Goal: Communication & Community: Answer question/provide support

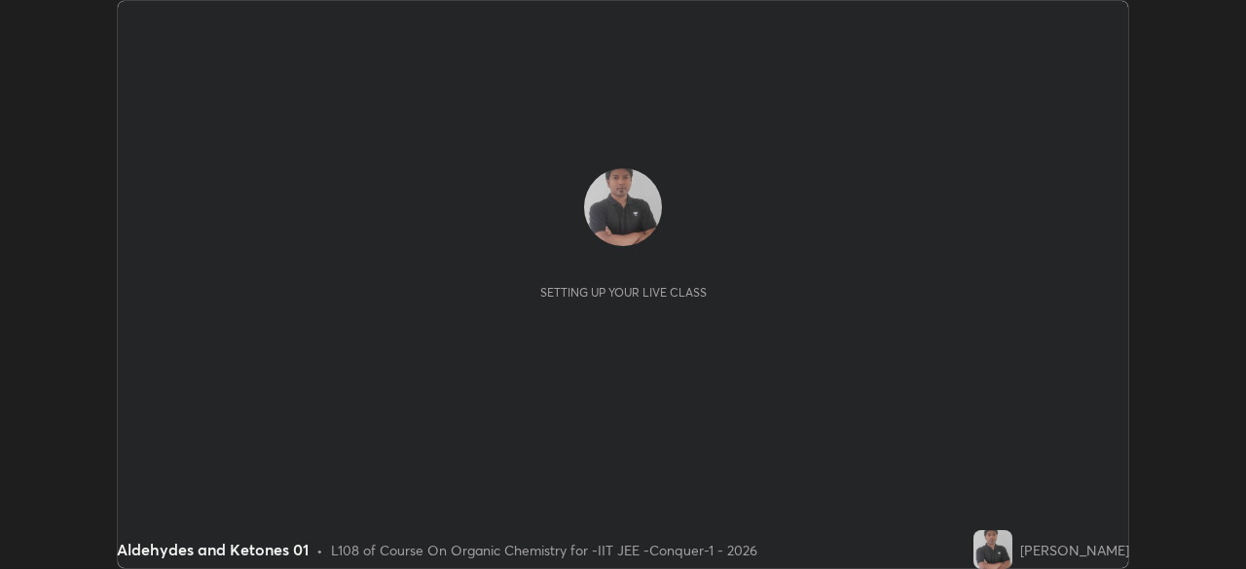
scroll to position [569, 1245]
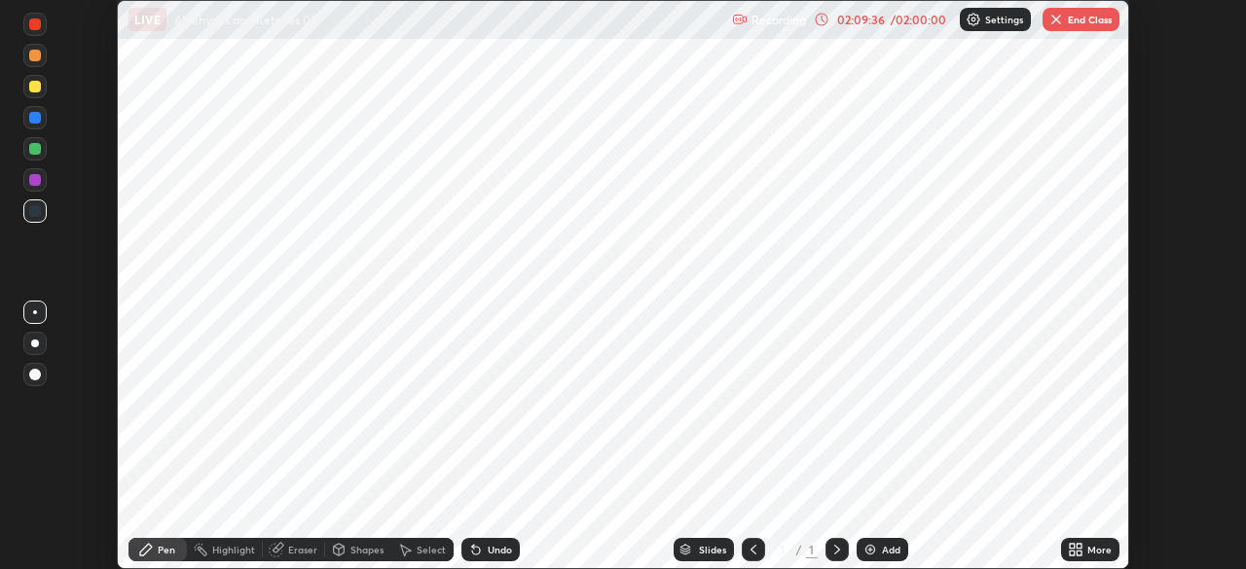
click at [1068, 22] on button "End Class" at bounding box center [1081, 19] width 77 height 23
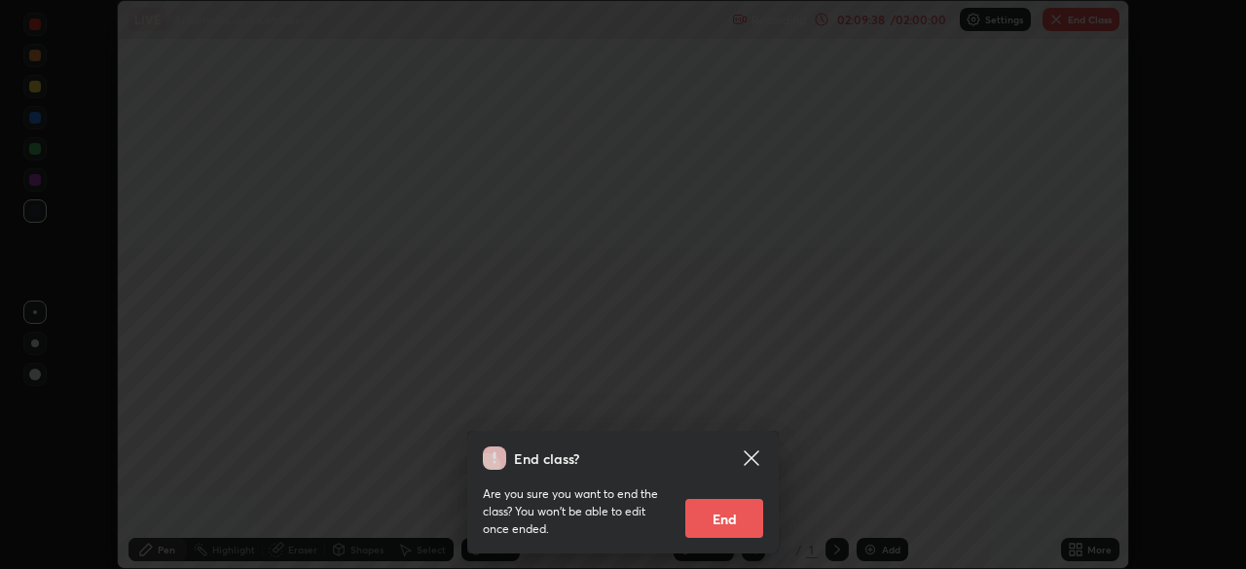
click at [725, 523] on button "End" at bounding box center [724, 518] width 78 height 39
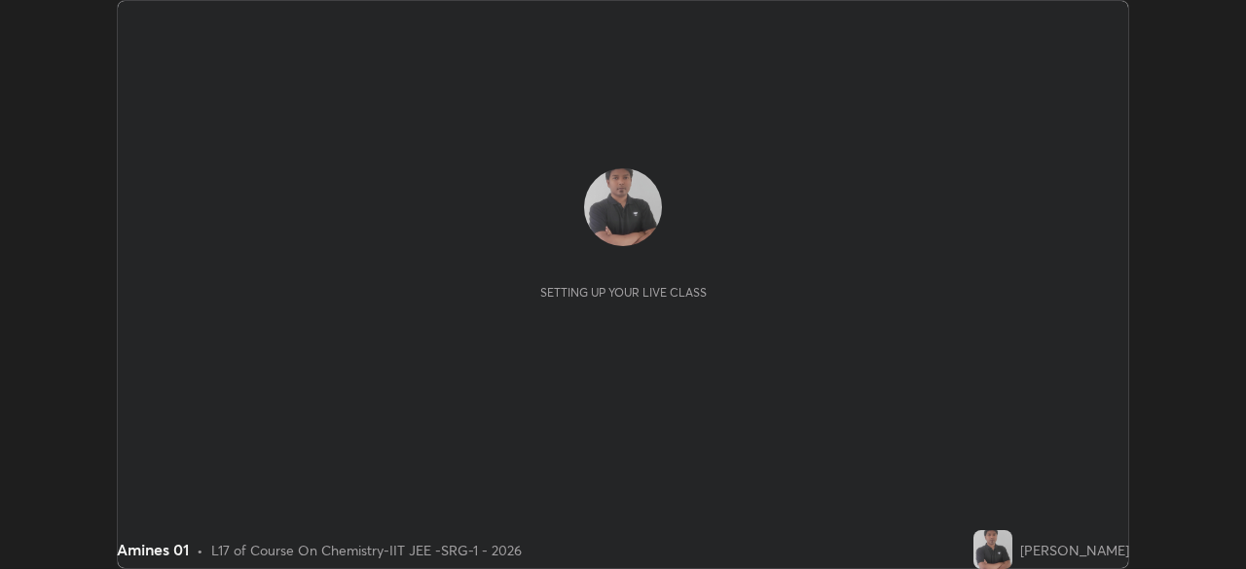
scroll to position [569, 1245]
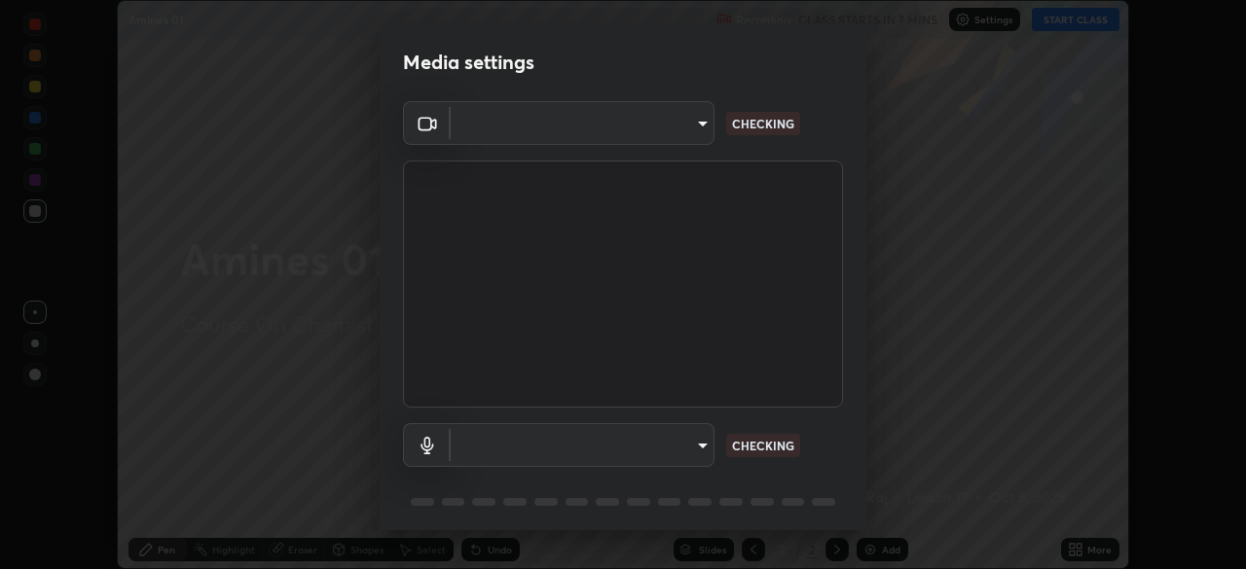
type input "17d2c207585f71db404e89a995004647405990faac99dbf05689083c50e95166"
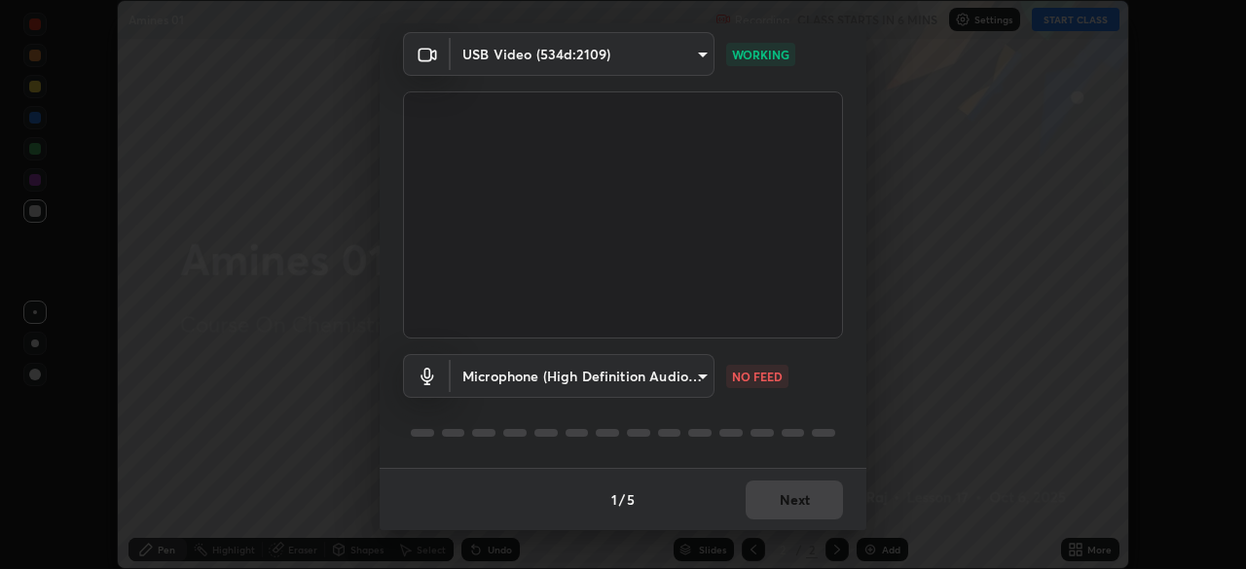
click at [606, 374] on body "Erase all Amines 01 Recording CLASS STARTS IN 6 MINS Settings START CLASS Setti…" at bounding box center [623, 284] width 1246 height 569
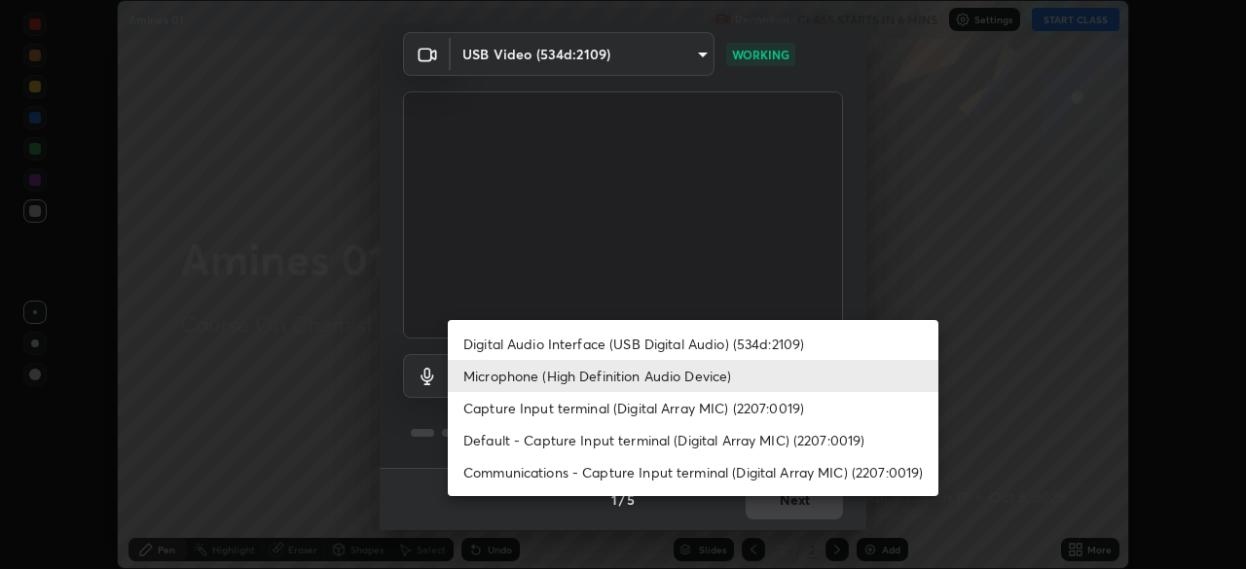
click at [548, 401] on li "Capture Input terminal (Digital Array MIC) (2207:0019)" at bounding box center [693, 408] width 491 height 32
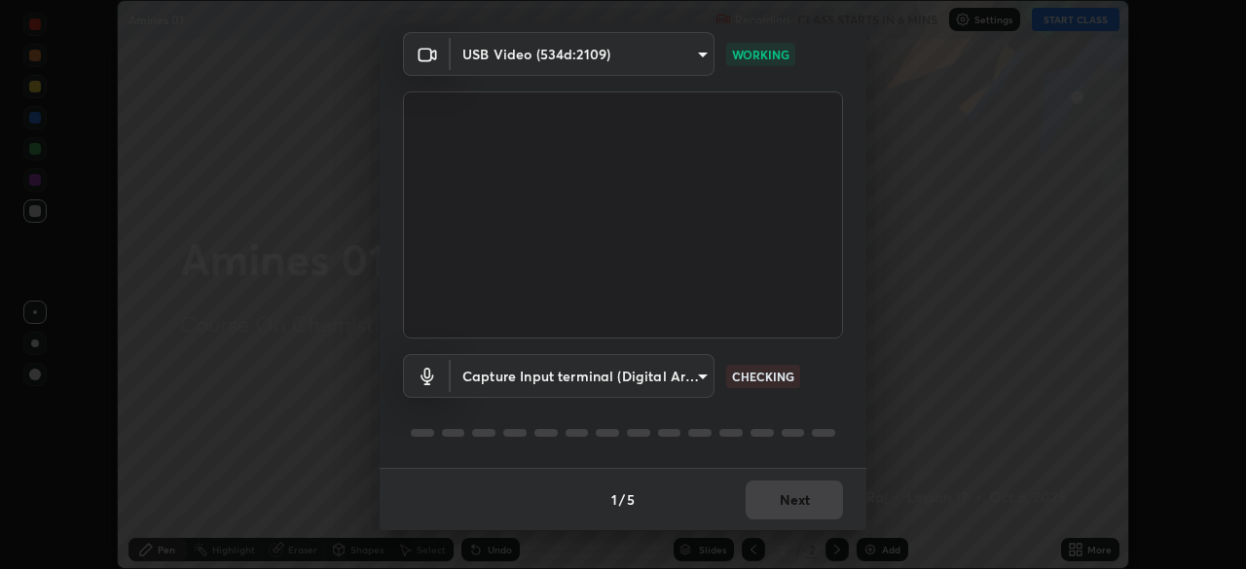
click at [544, 380] on body "Erase all Amines 01 Recording CLASS STARTS IN 6 MINS Settings START CLASS Setti…" at bounding box center [623, 284] width 1246 height 569
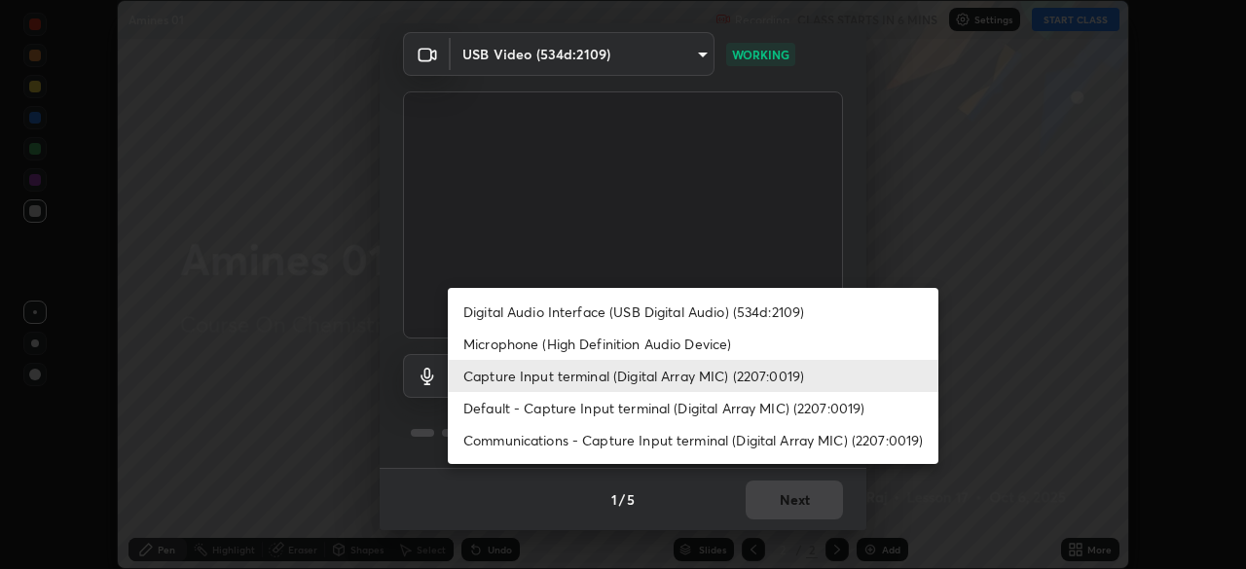
click at [532, 347] on li "Microphone (High Definition Audio Device)" at bounding box center [693, 344] width 491 height 32
type input "0afc3a5f896278e7d267e6a3953e7f90cc92c297f31ab05c00063af063a834dd"
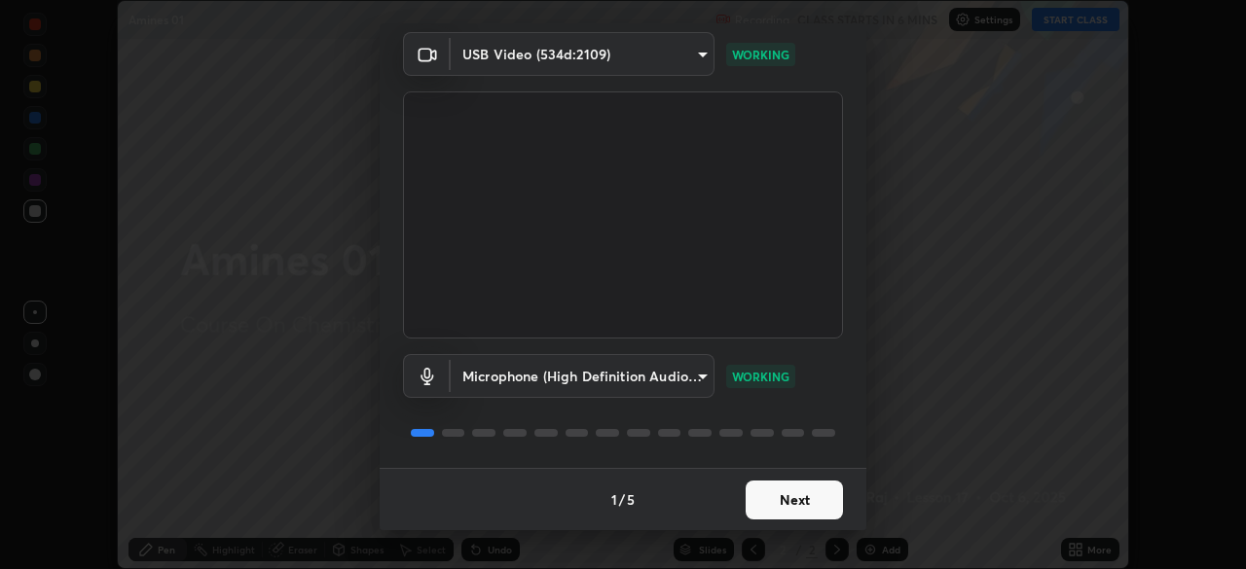
click at [789, 487] on button "Next" at bounding box center [794, 500] width 97 height 39
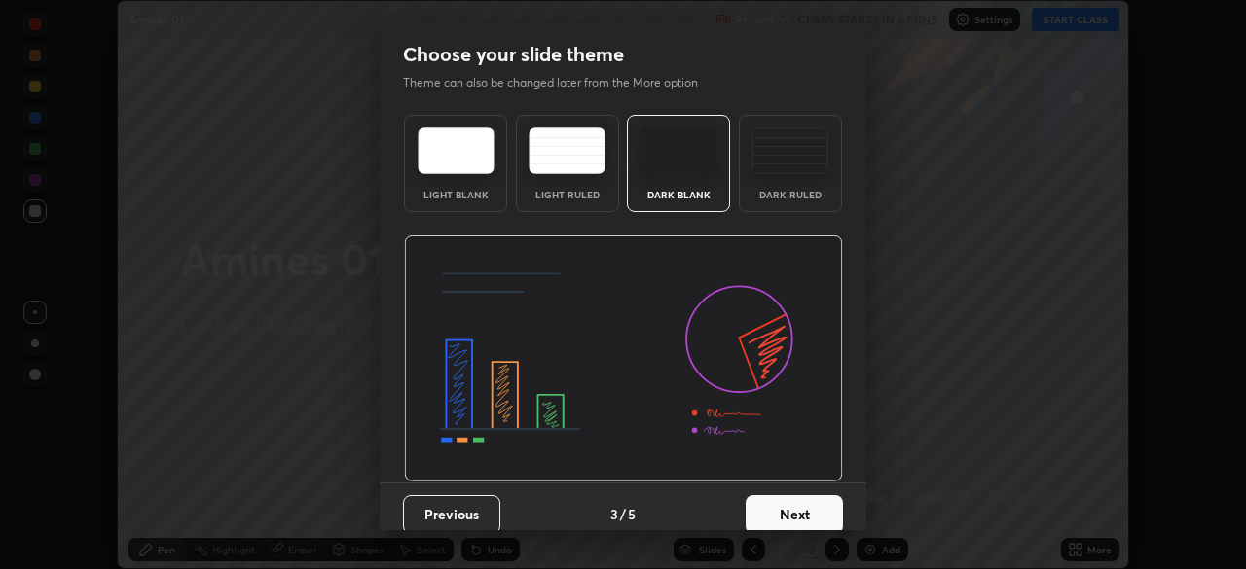
click at [816, 501] on button "Next" at bounding box center [794, 514] width 97 height 39
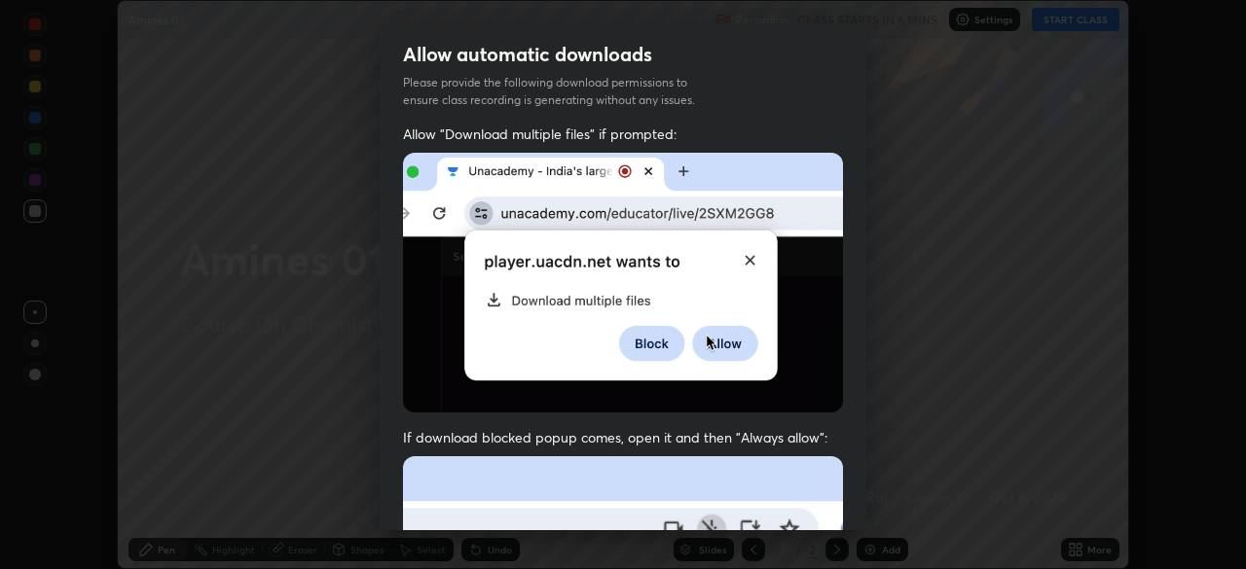
click at [843, 514] on div "Allow "Download multiple files" if prompted: If download blocked popup comes, o…" at bounding box center [623, 535] width 487 height 820
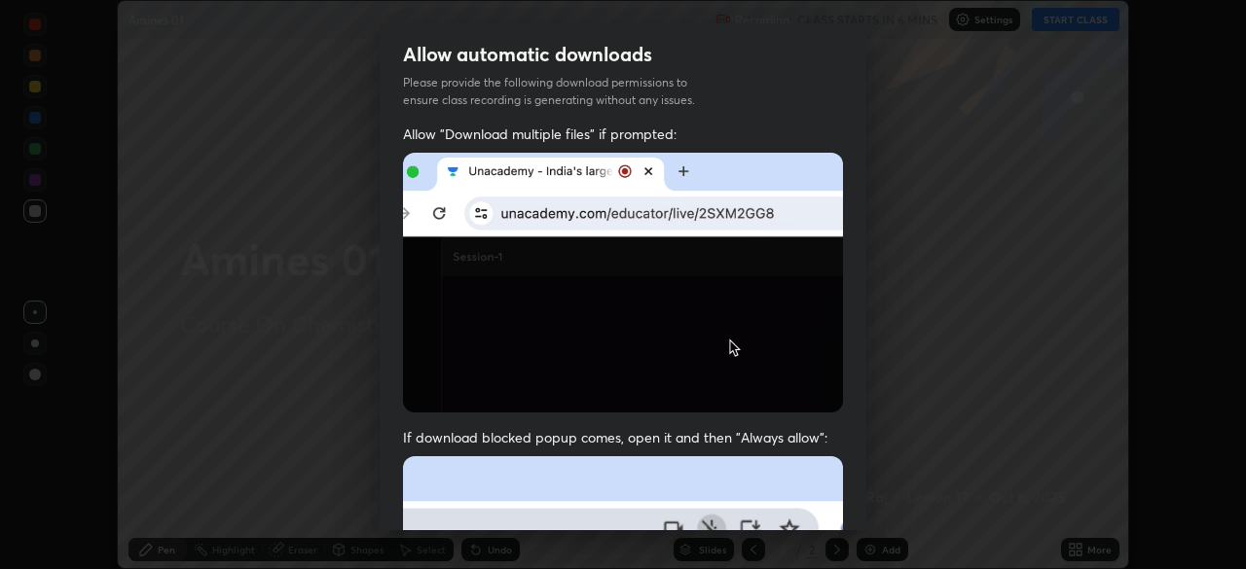
click at [882, 499] on div "Allow automatic downloads Please provide the following download permissions to …" at bounding box center [623, 284] width 1246 height 569
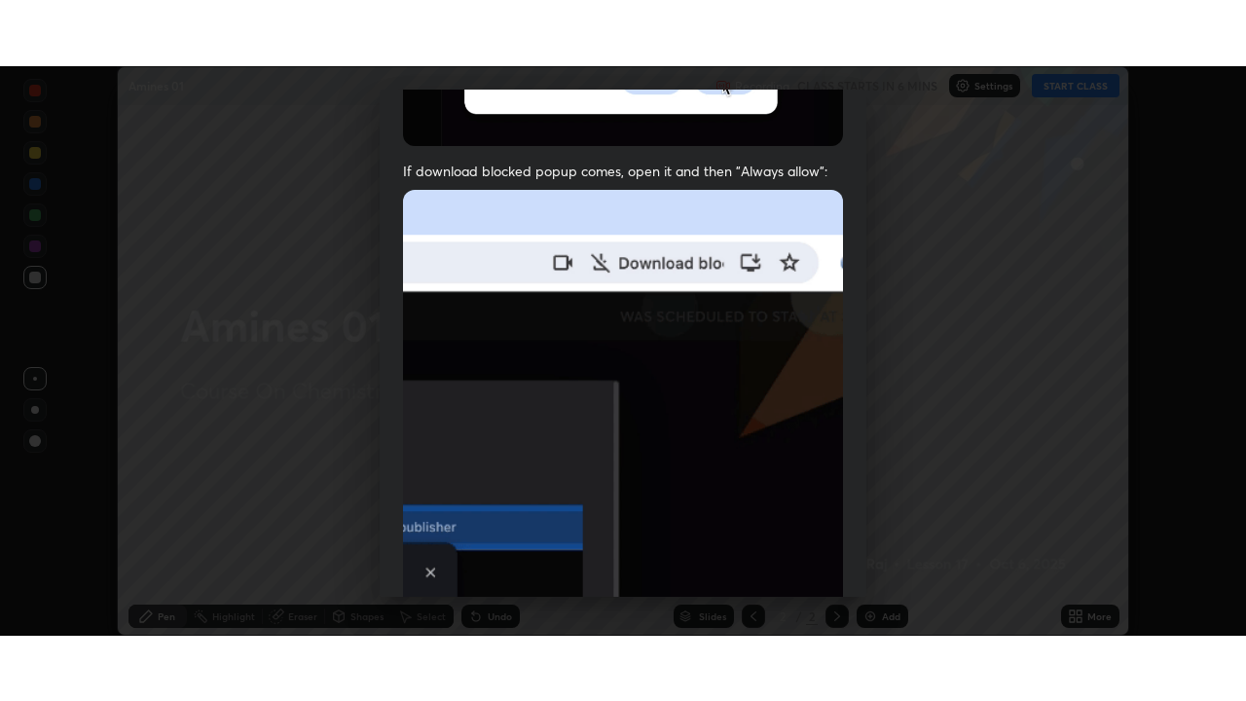
scroll to position [466, 0]
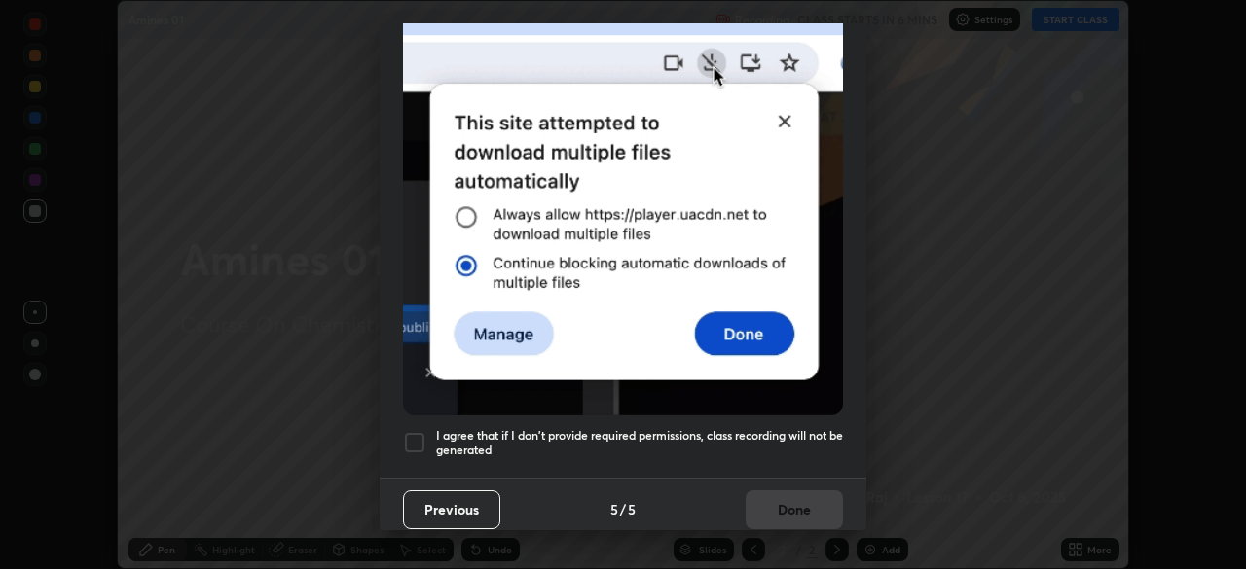
click at [417, 436] on div at bounding box center [414, 442] width 23 height 23
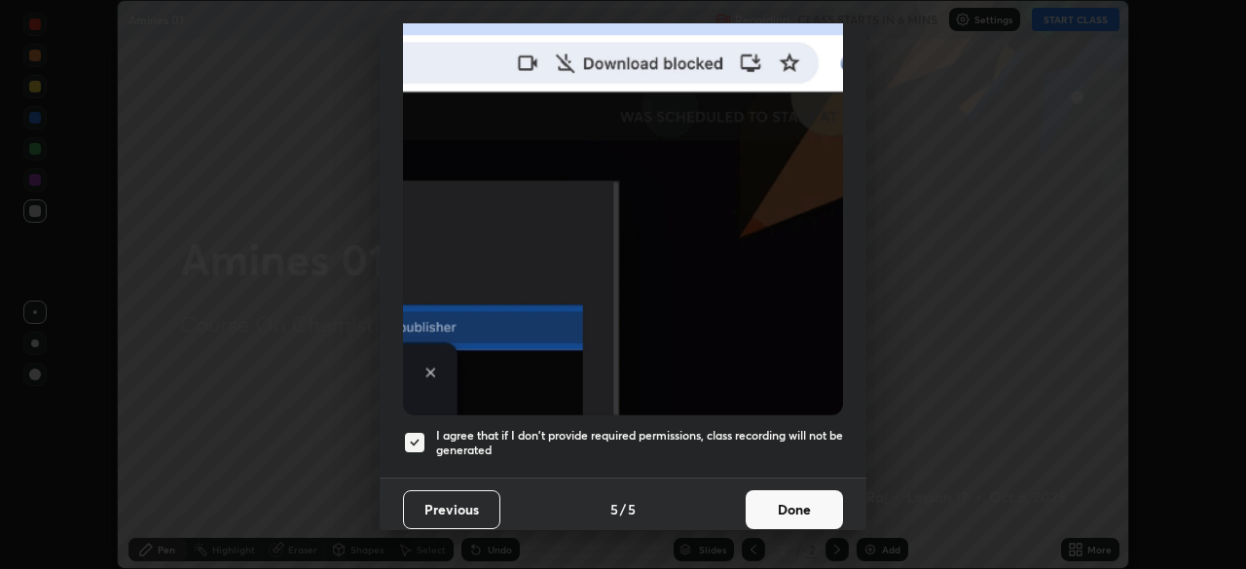
click at [760, 506] on button "Done" at bounding box center [794, 510] width 97 height 39
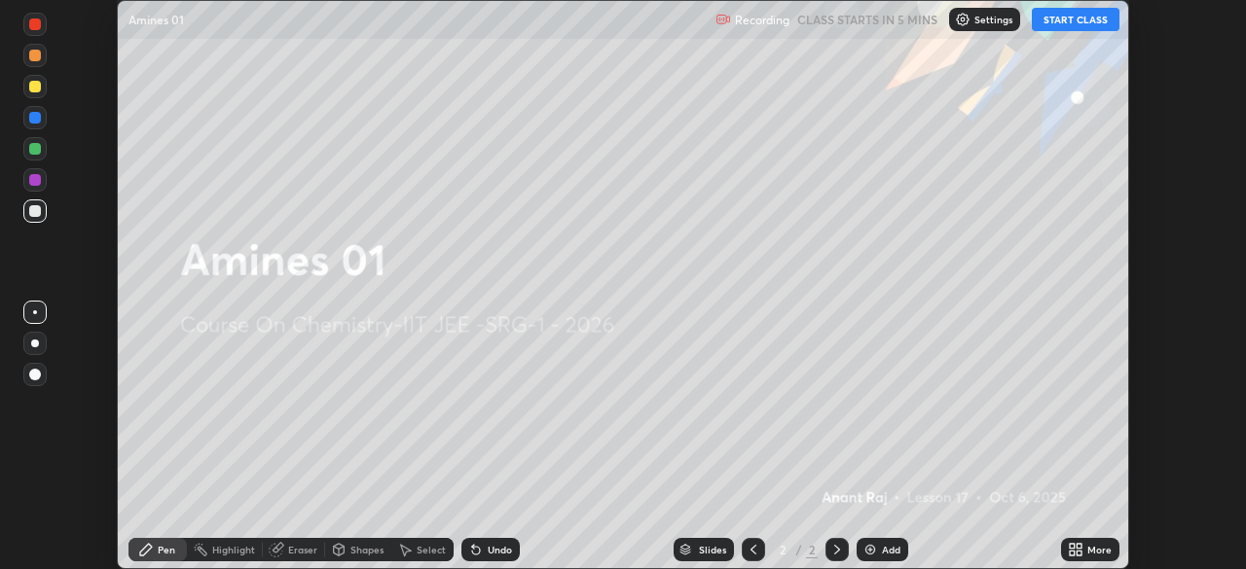
click at [1080, 546] on icon at bounding box center [1079, 546] width 5 height 5
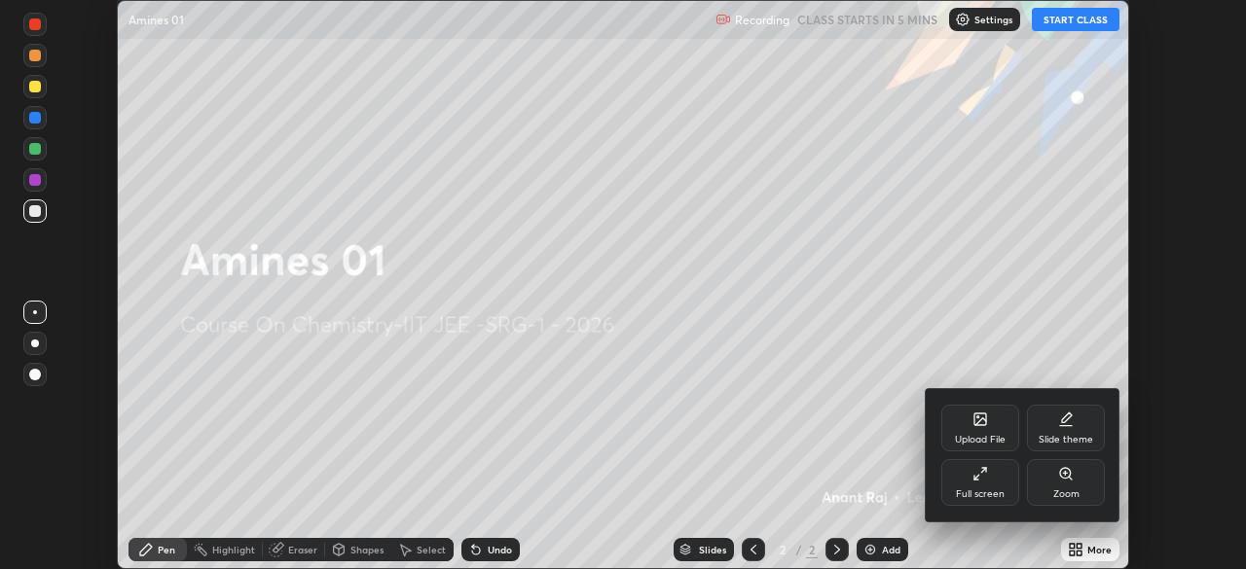
click at [960, 476] on div "Full screen" at bounding box center [980, 482] width 78 height 47
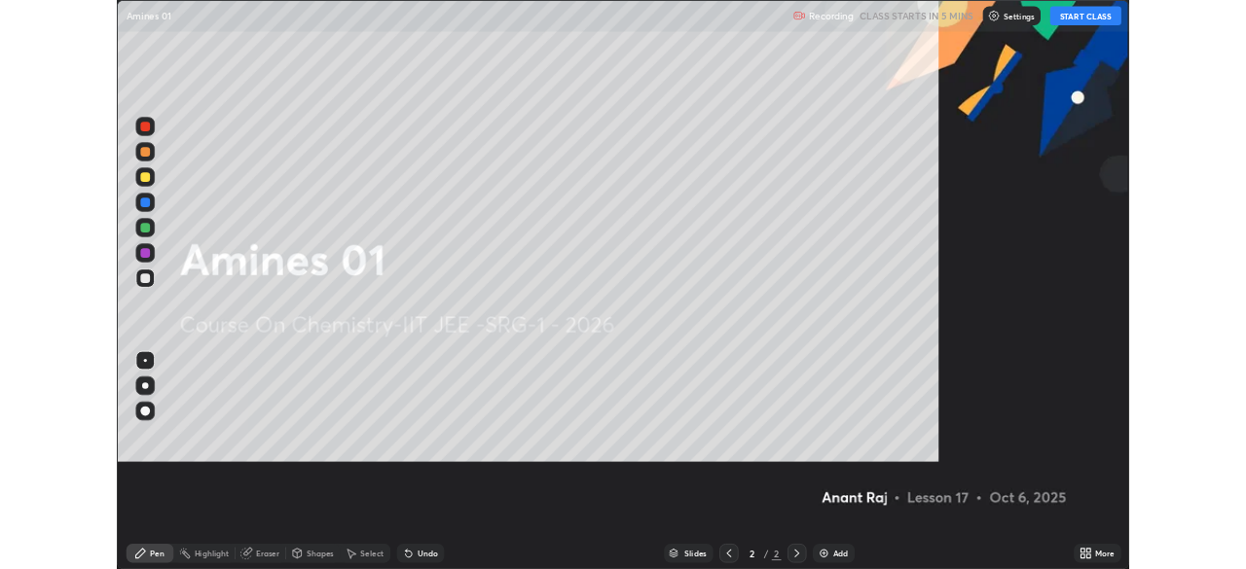
scroll to position [701, 1246]
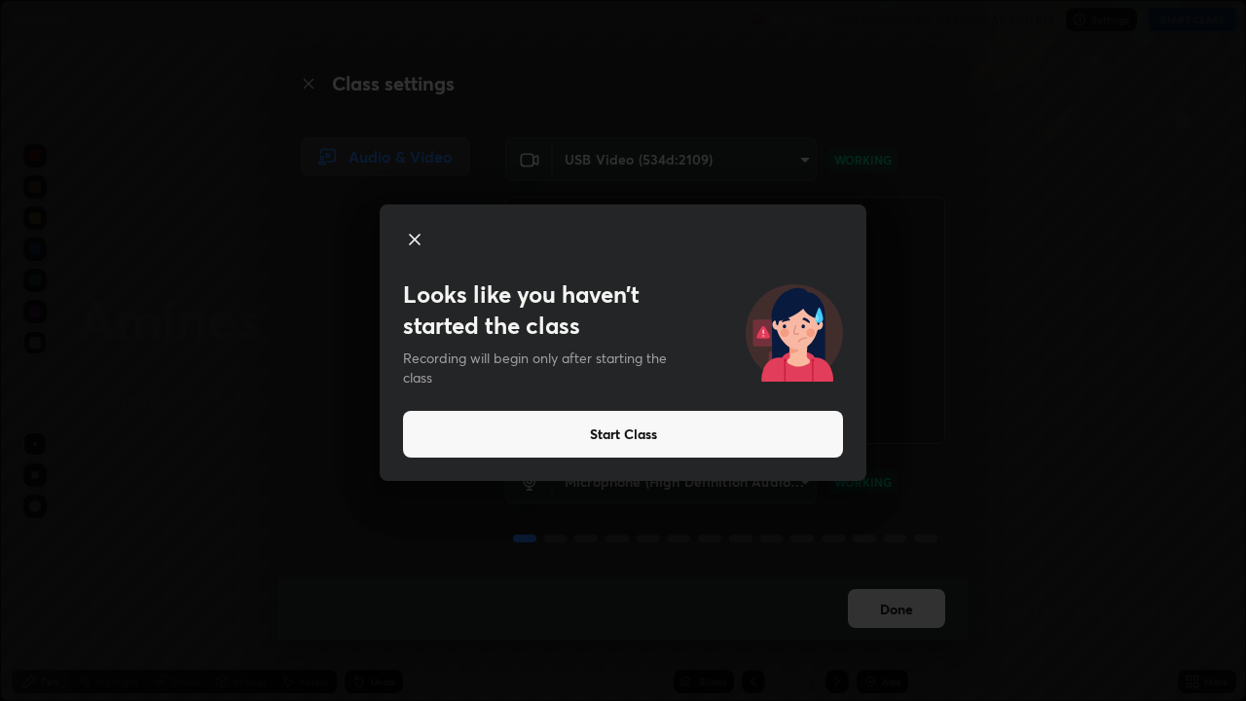
click at [561, 436] on button "Start Class" at bounding box center [623, 434] width 440 height 47
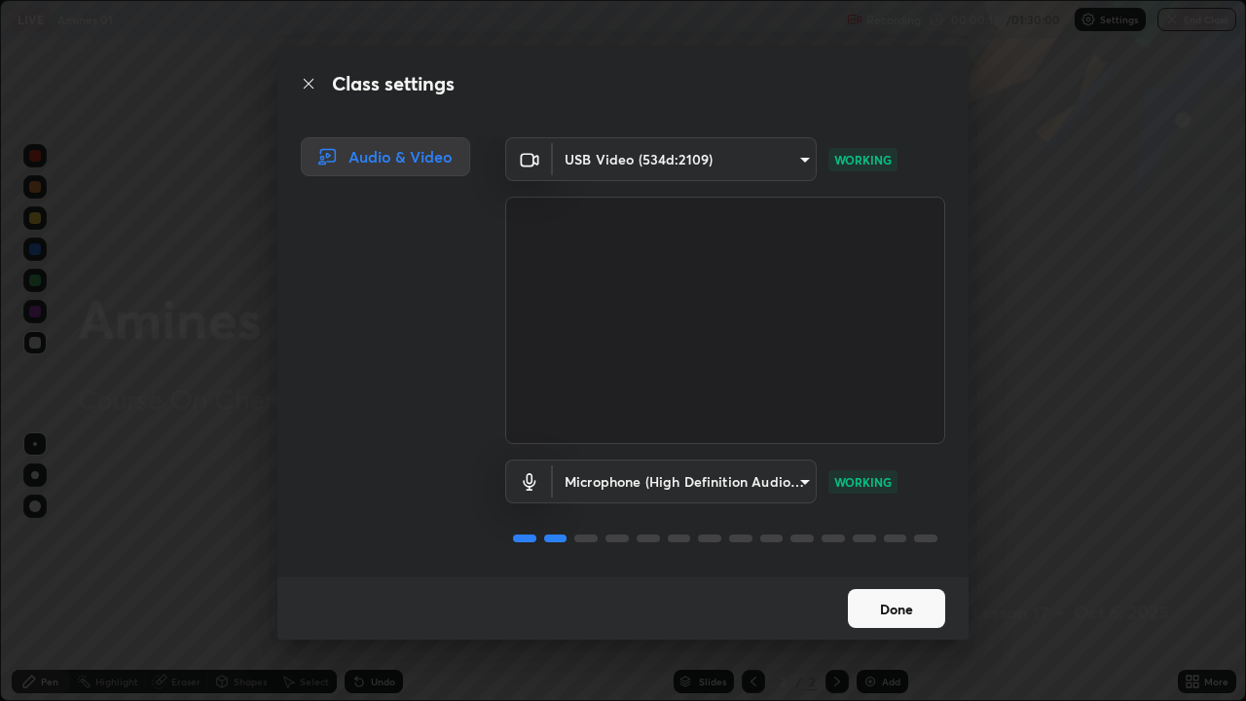
click at [905, 568] on button "Done" at bounding box center [896, 608] width 97 height 39
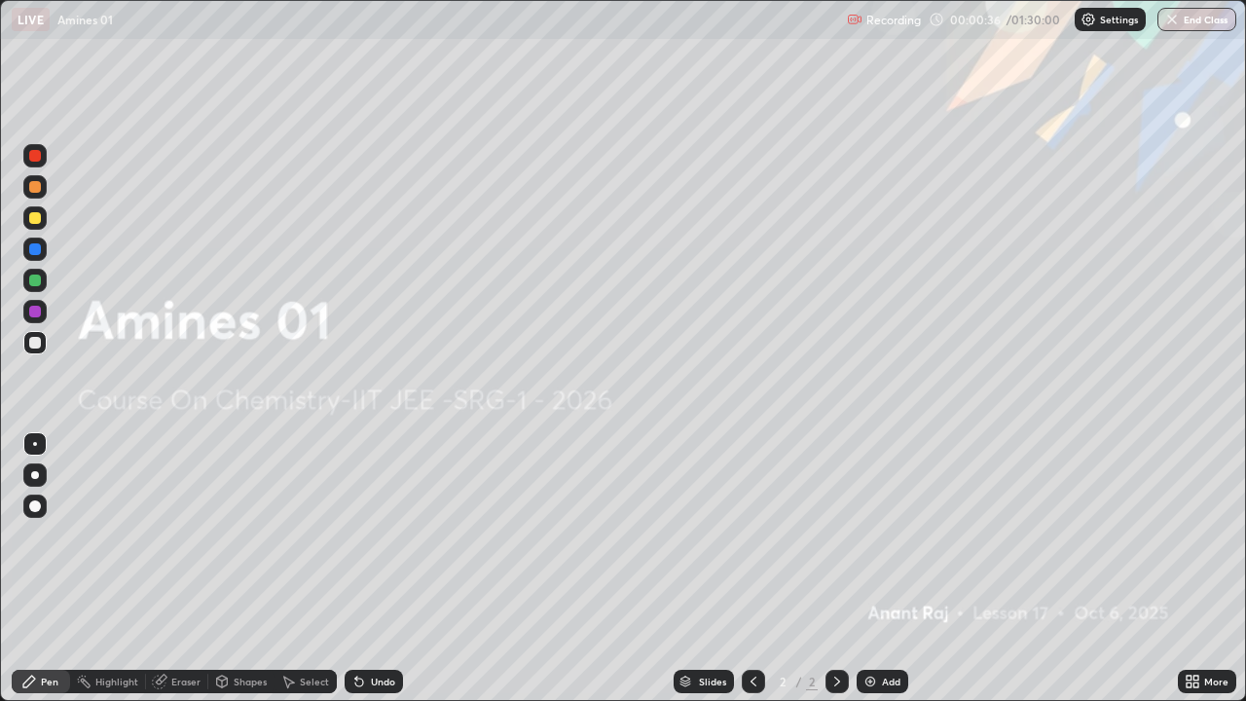
click at [1195, 568] on icon at bounding box center [1195, 678] width 5 height 5
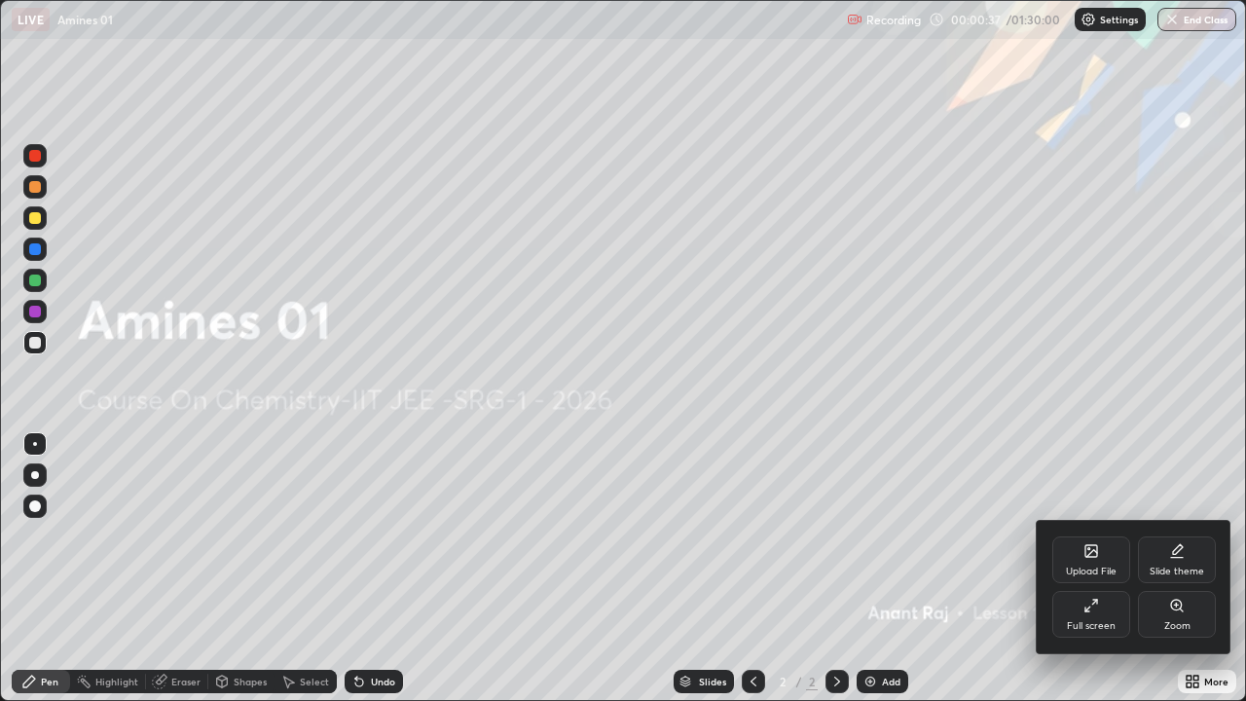
click at [1101, 568] on div "Full screen" at bounding box center [1091, 614] width 78 height 47
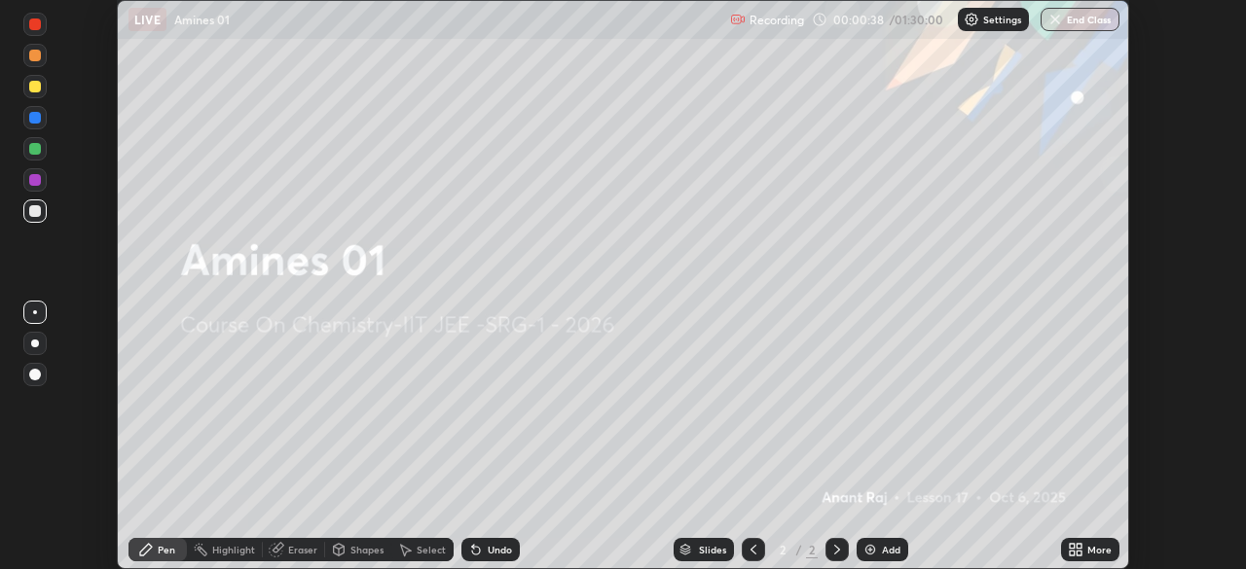
scroll to position [96775, 96099]
click at [1078, 548] on icon at bounding box center [1079, 546] width 5 height 5
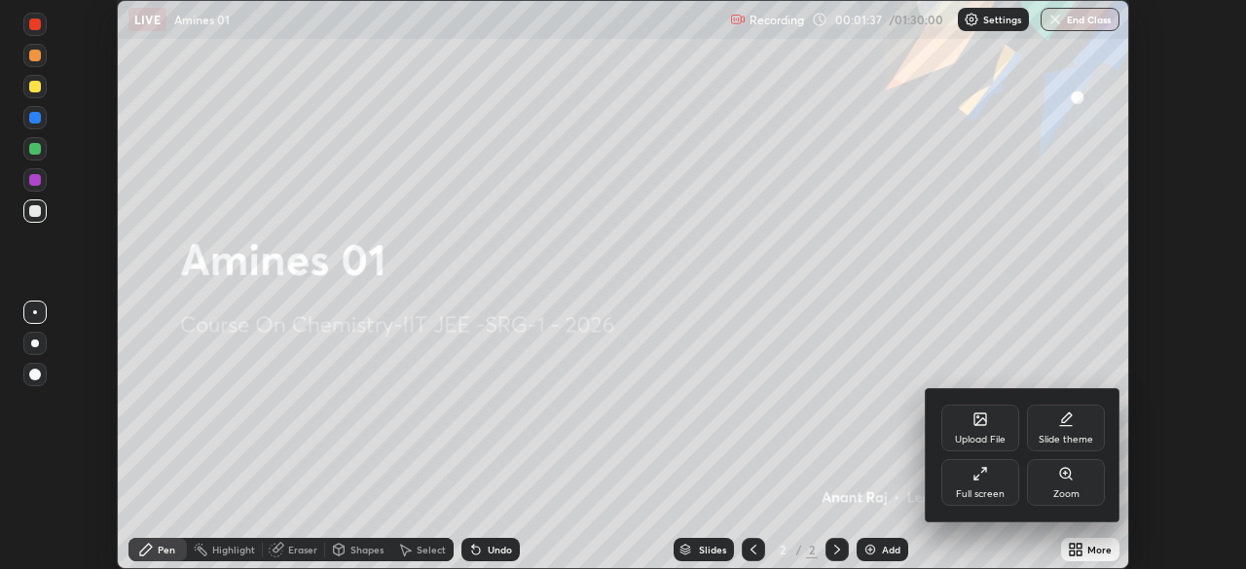
click at [985, 435] on div "Upload File" at bounding box center [980, 440] width 51 height 10
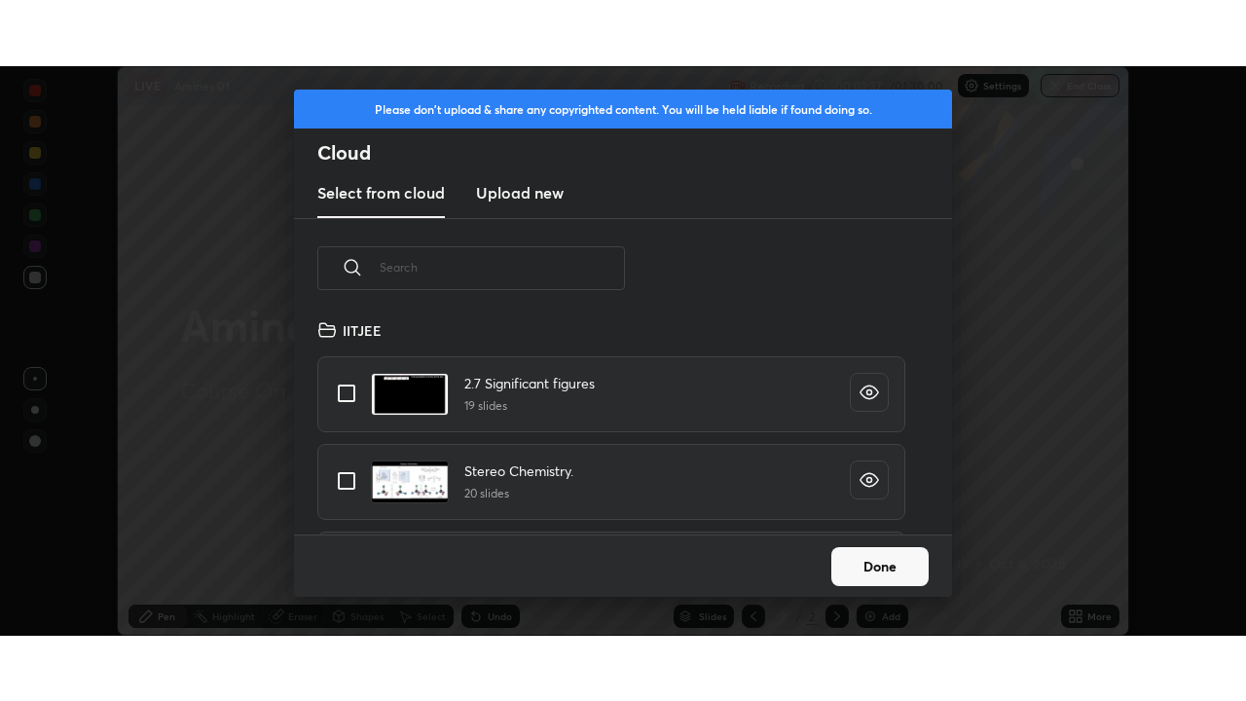
scroll to position [216, 625]
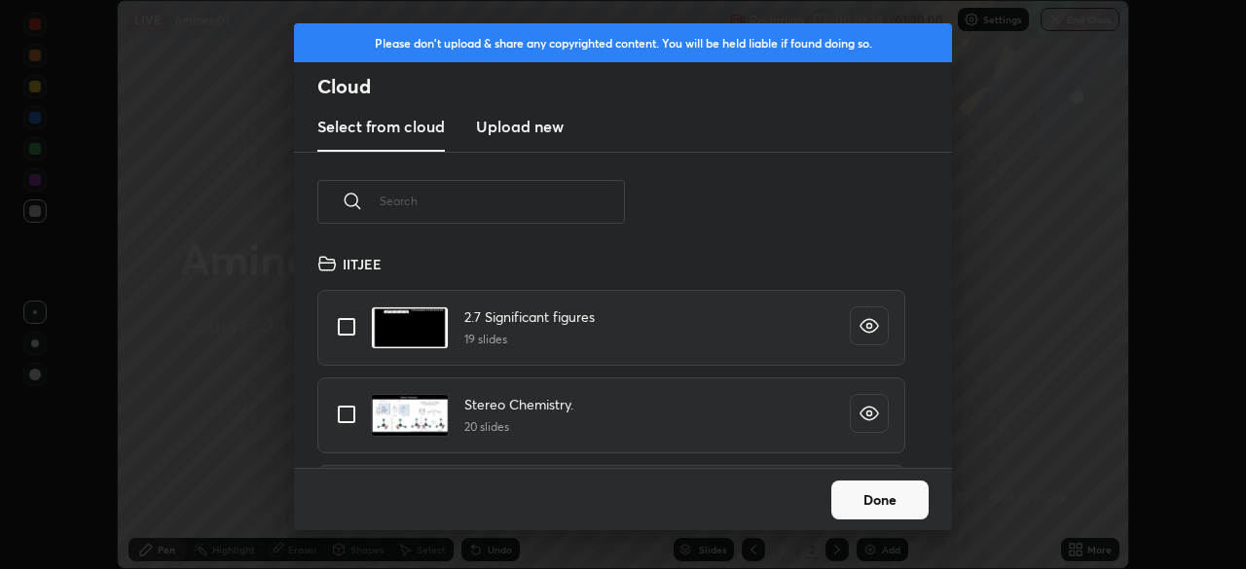
click at [528, 139] on new "Upload new" at bounding box center [520, 127] width 88 height 49
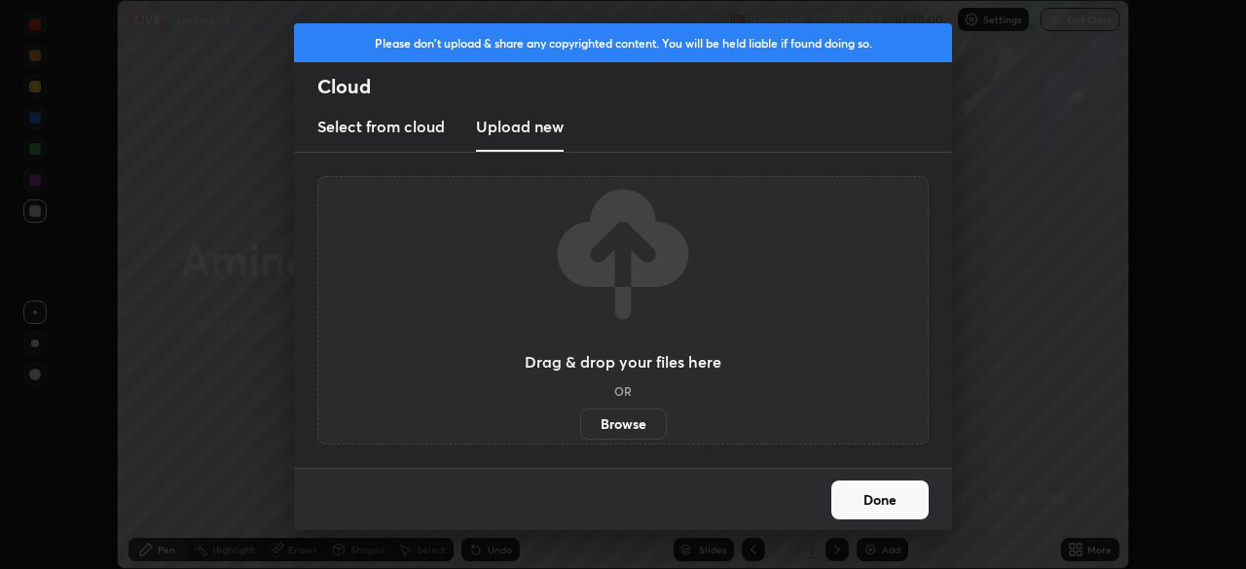
click at [603, 419] on label "Browse" at bounding box center [623, 424] width 87 height 31
click at [580, 419] on input "Browse" at bounding box center [580, 424] width 0 height 31
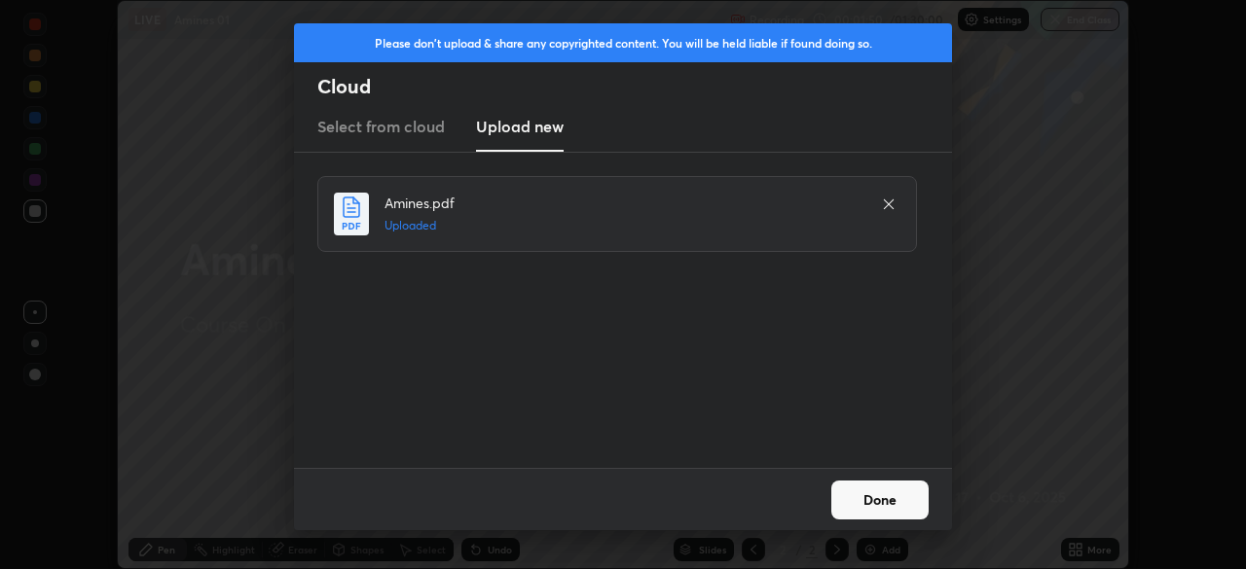
click at [890, 502] on button "Done" at bounding box center [879, 500] width 97 height 39
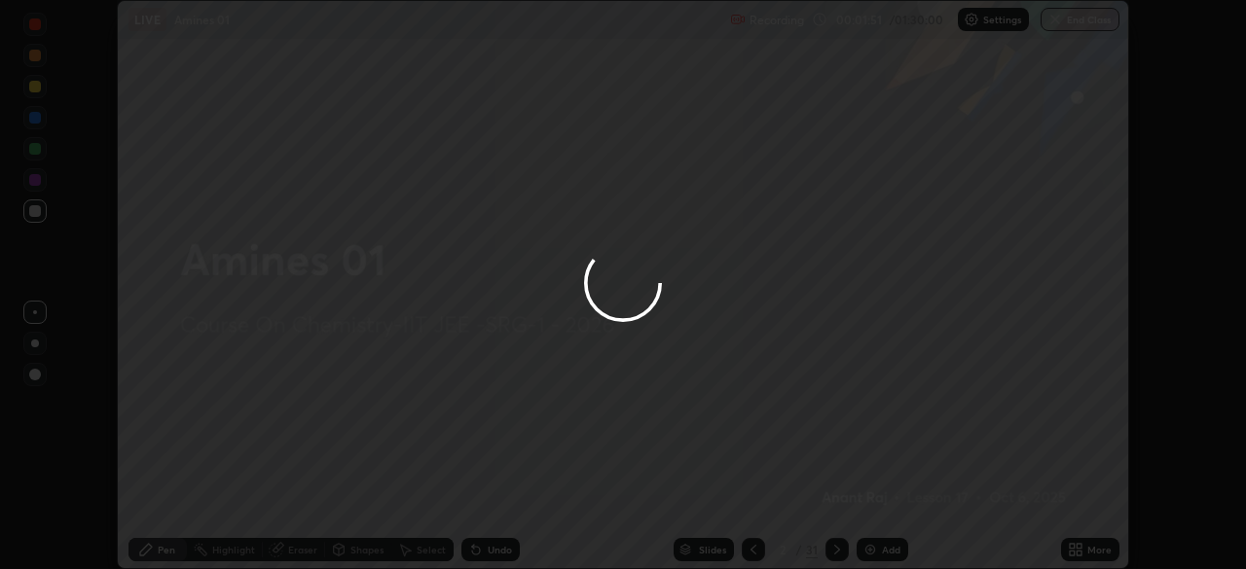
click at [1079, 553] on icon at bounding box center [1079, 553] width 5 height 5
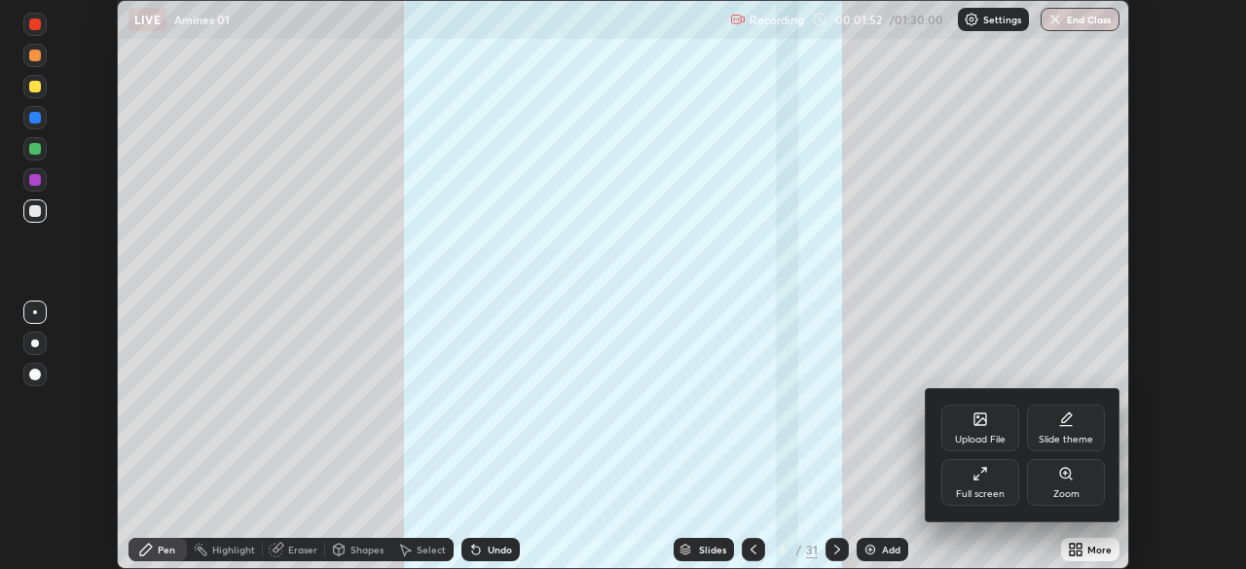
click at [998, 487] on div "Full screen" at bounding box center [980, 482] width 78 height 47
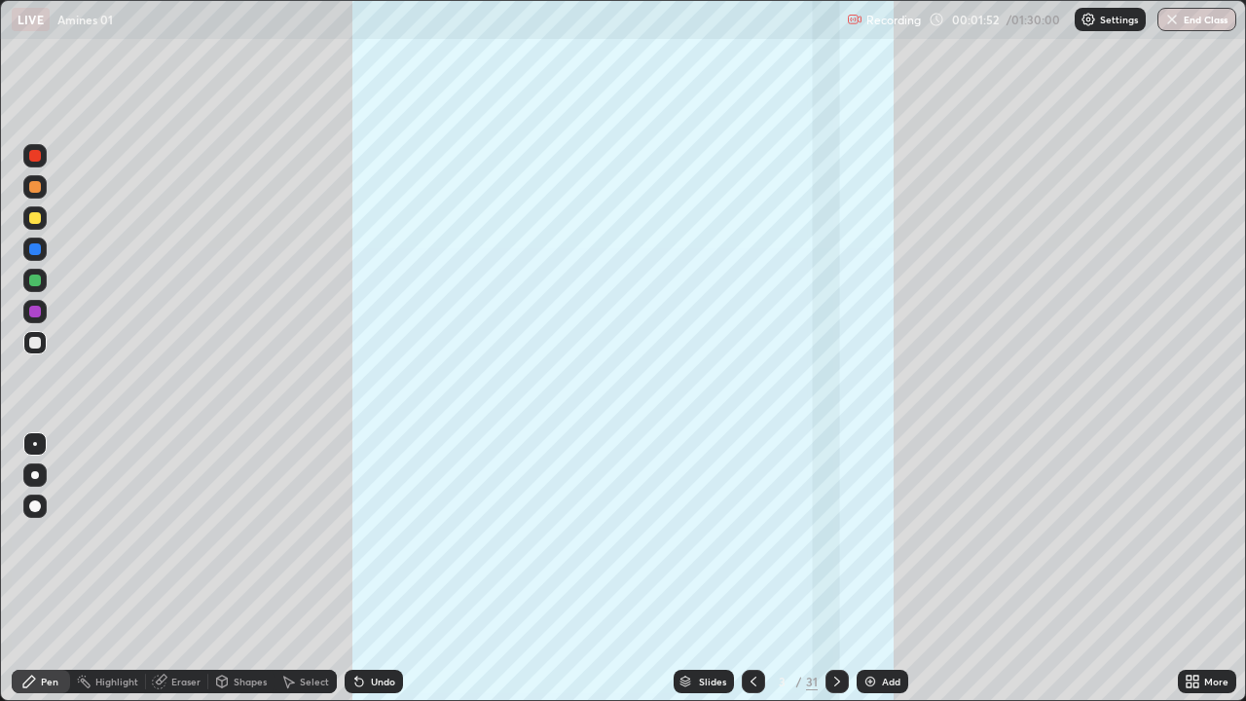
scroll to position [701, 1246]
click at [806, 568] on div "31" at bounding box center [812, 682] width 12 height 18
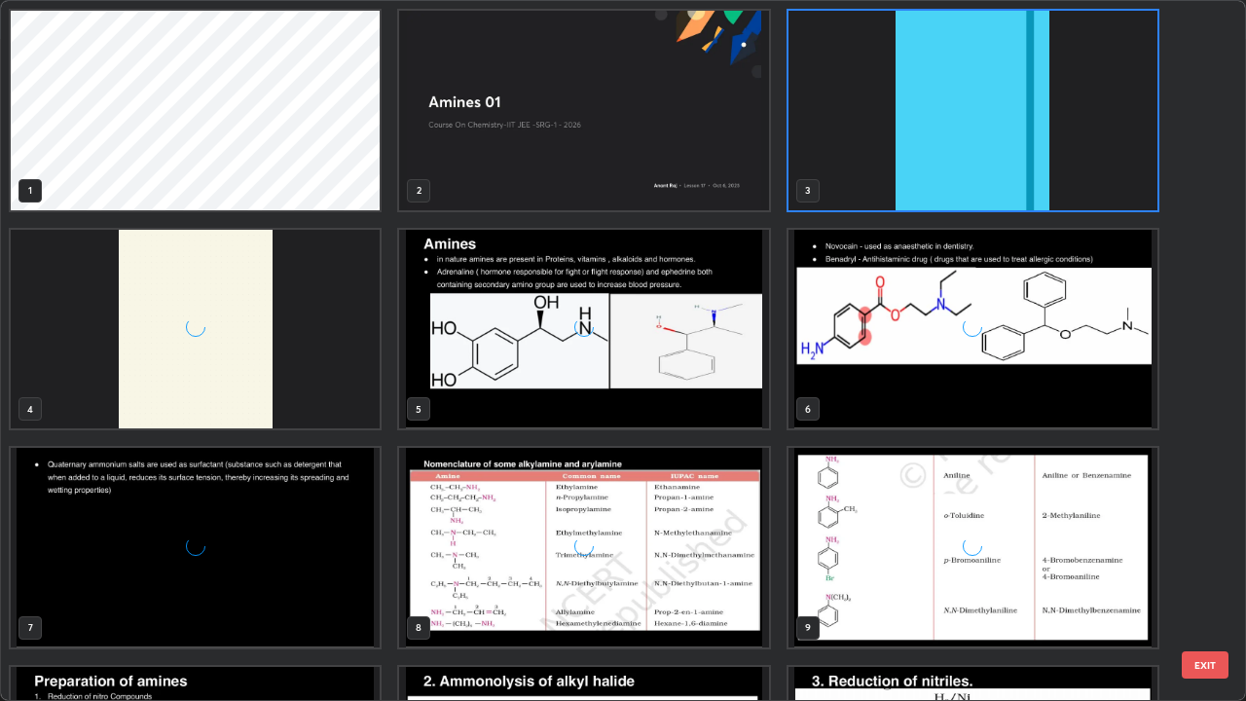
scroll to position [693, 1234]
click at [487, 366] on img "grid" at bounding box center [583, 330] width 369 height 200
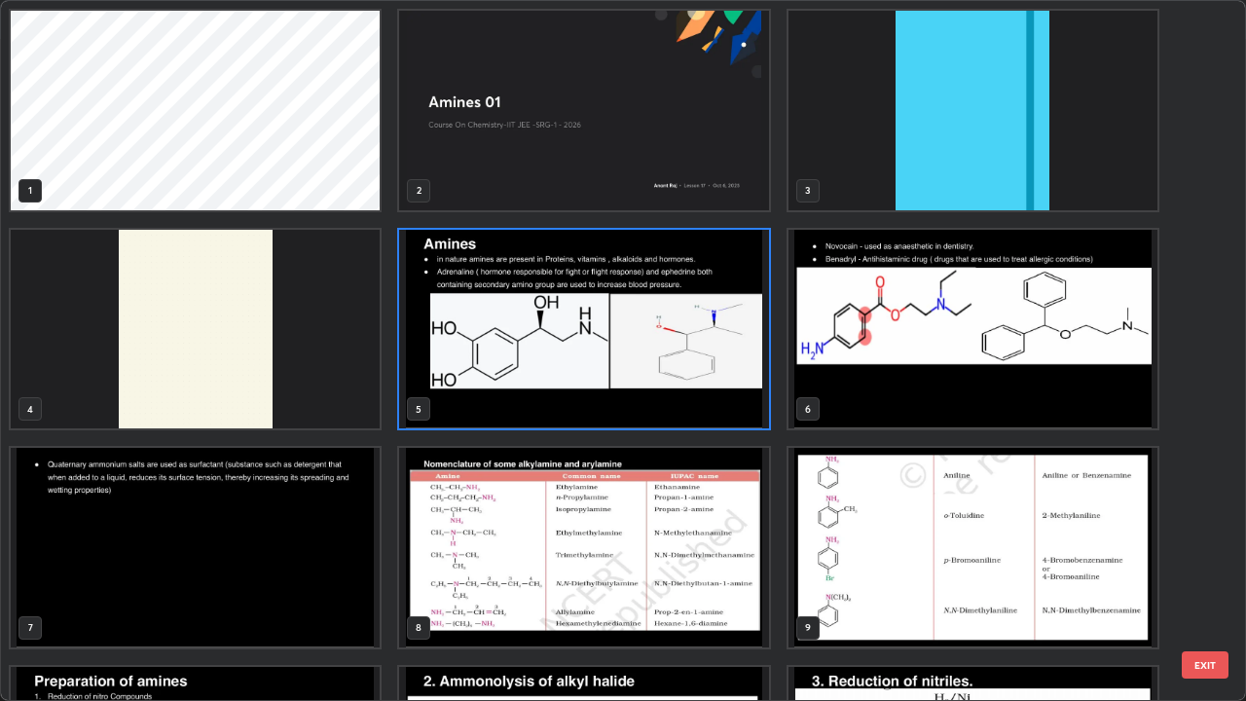
click at [488, 367] on img "grid" at bounding box center [583, 330] width 369 height 200
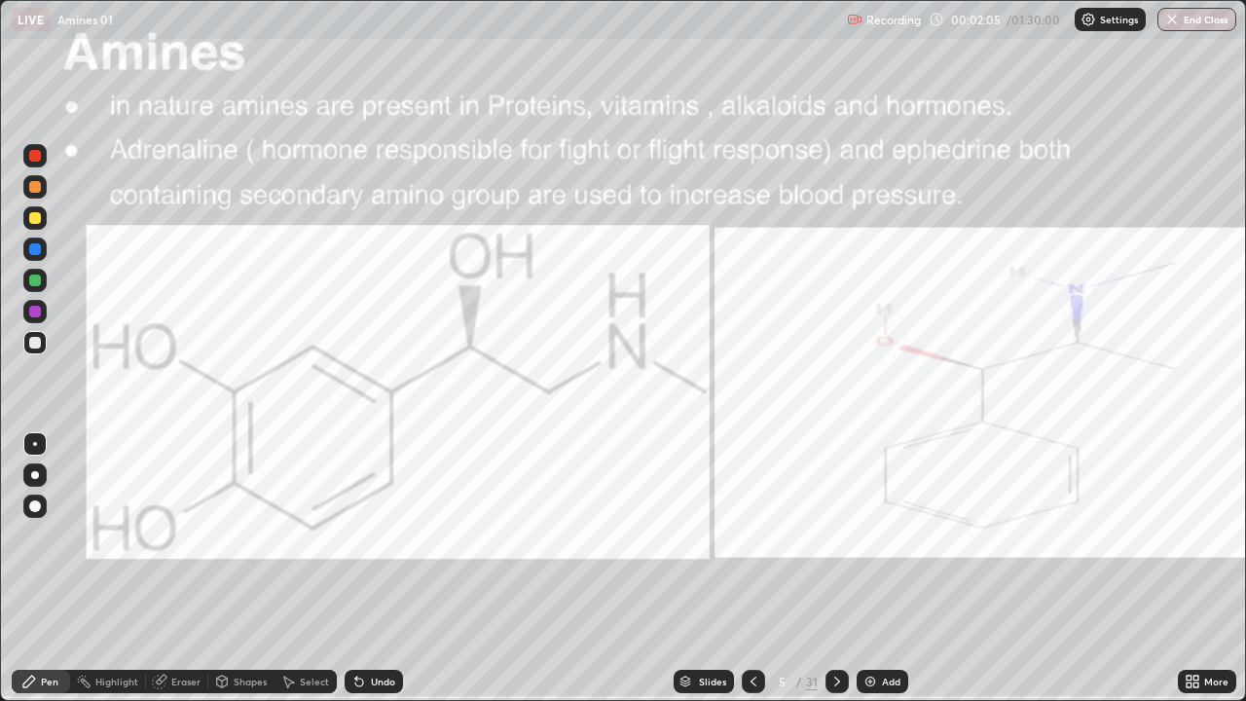
click at [752, 568] on icon at bounding box center [754, 682] width 16 height 16
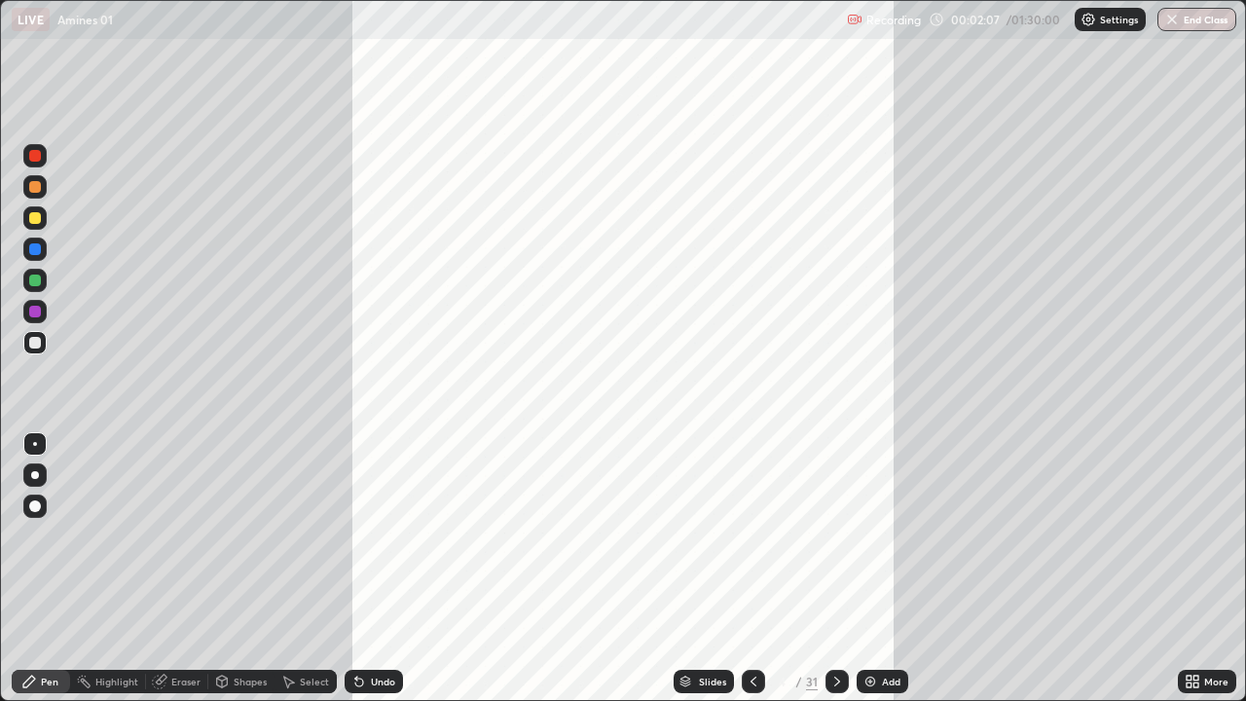
click at [868, 568] on img at bounding box center [870, 682] width 16 height 16
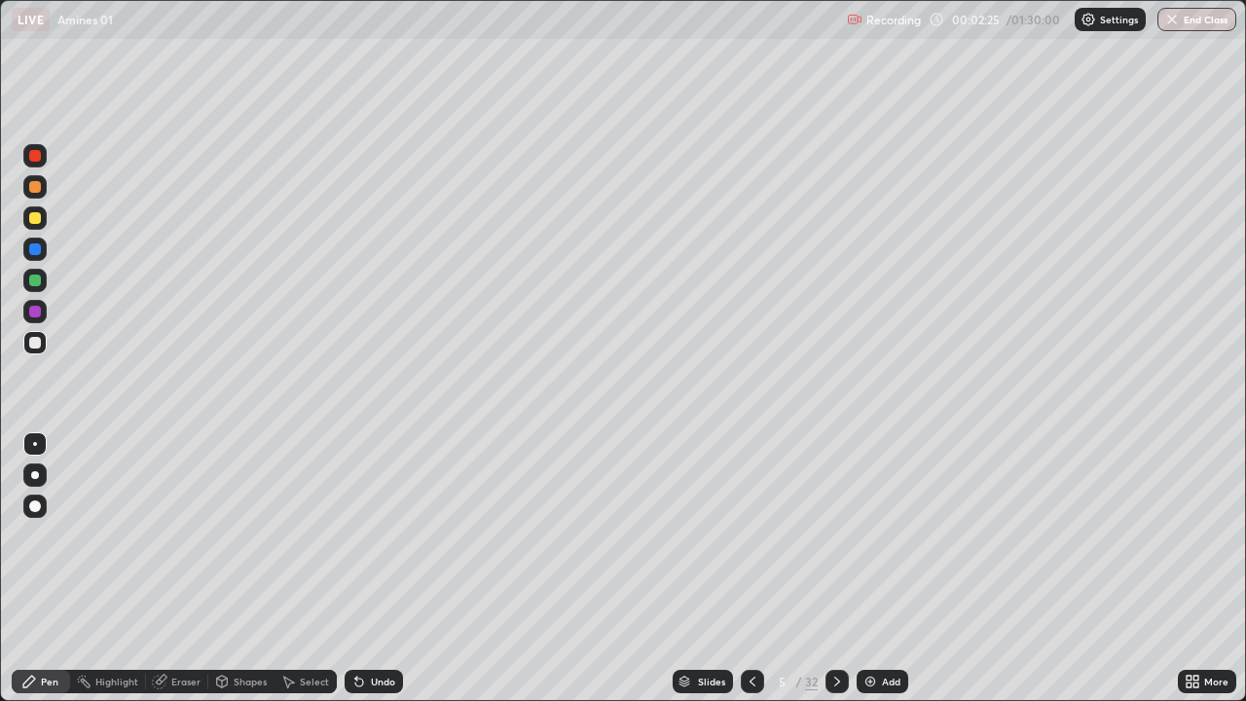
click at [37, 345] on div at bounding box center [35, 343] width 12 height 12
click at [832, 568] on icon at bounding box center [837, 682] width 16 height 16
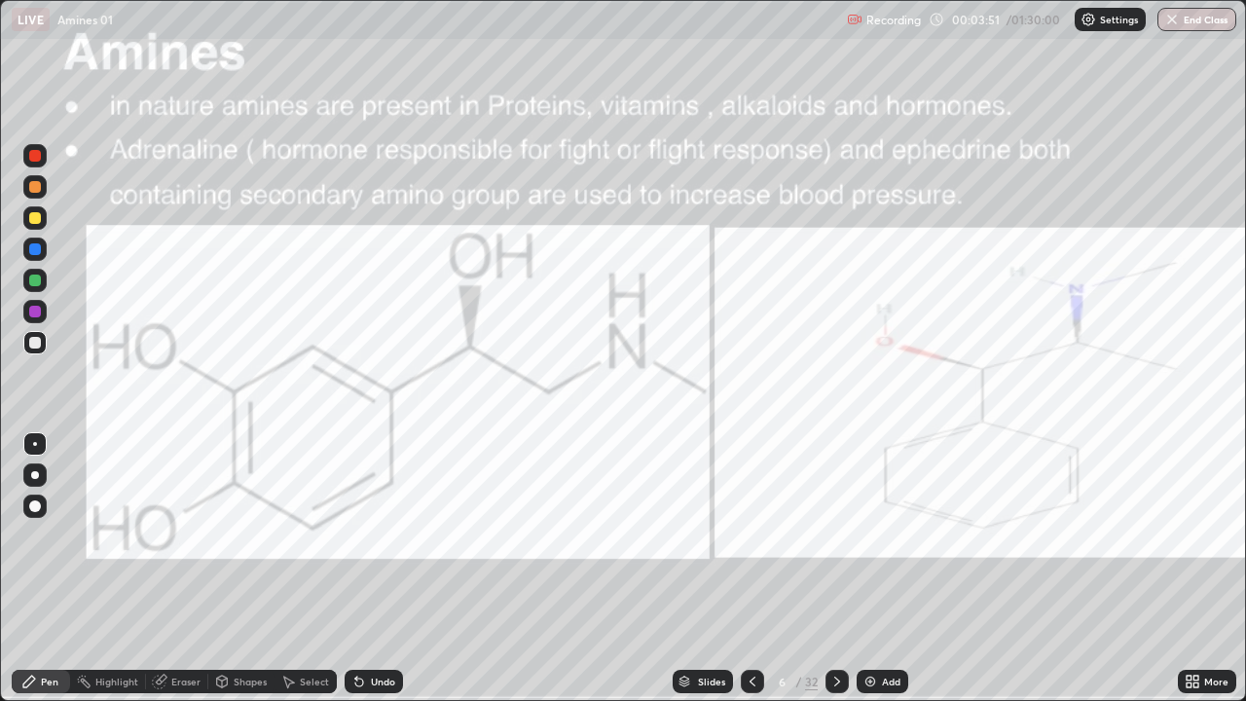
click at [35, 220] on div at bounding box center [35, 218] width 12 height 12
click at [834, 568] on icon at bounding box center [837, 682] width 6 height 10
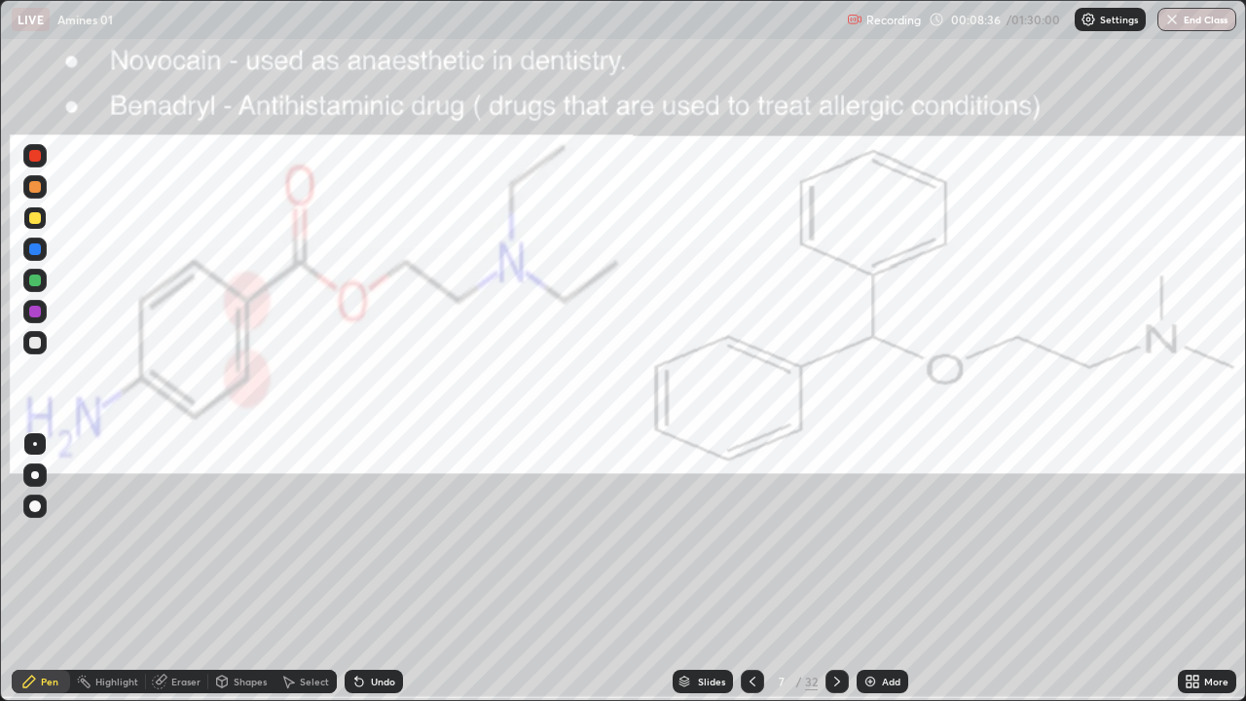
click at [836, 568] on icon at bounding box center [837, 682] width 16 height 16
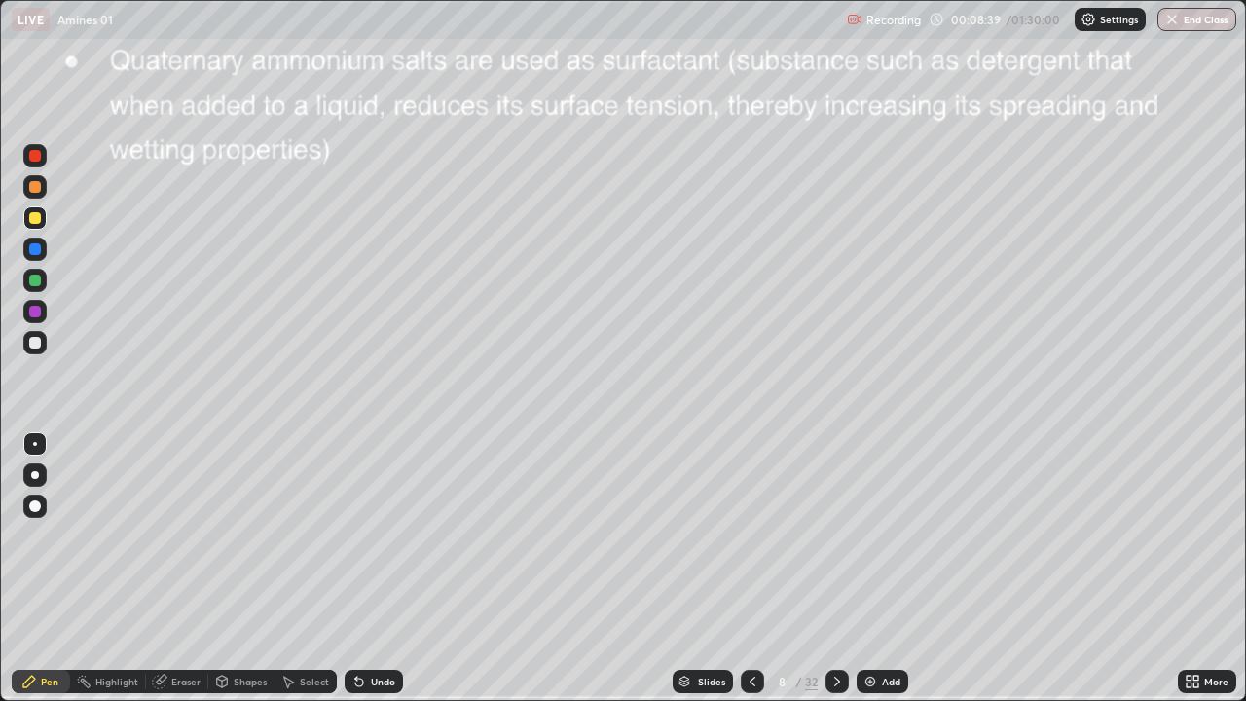
click at [36, 214] on div at bounding box center [35, 218] width 12 height 12
click at [747, 568] on div at bounding box center [752, 681] width 23 height 23
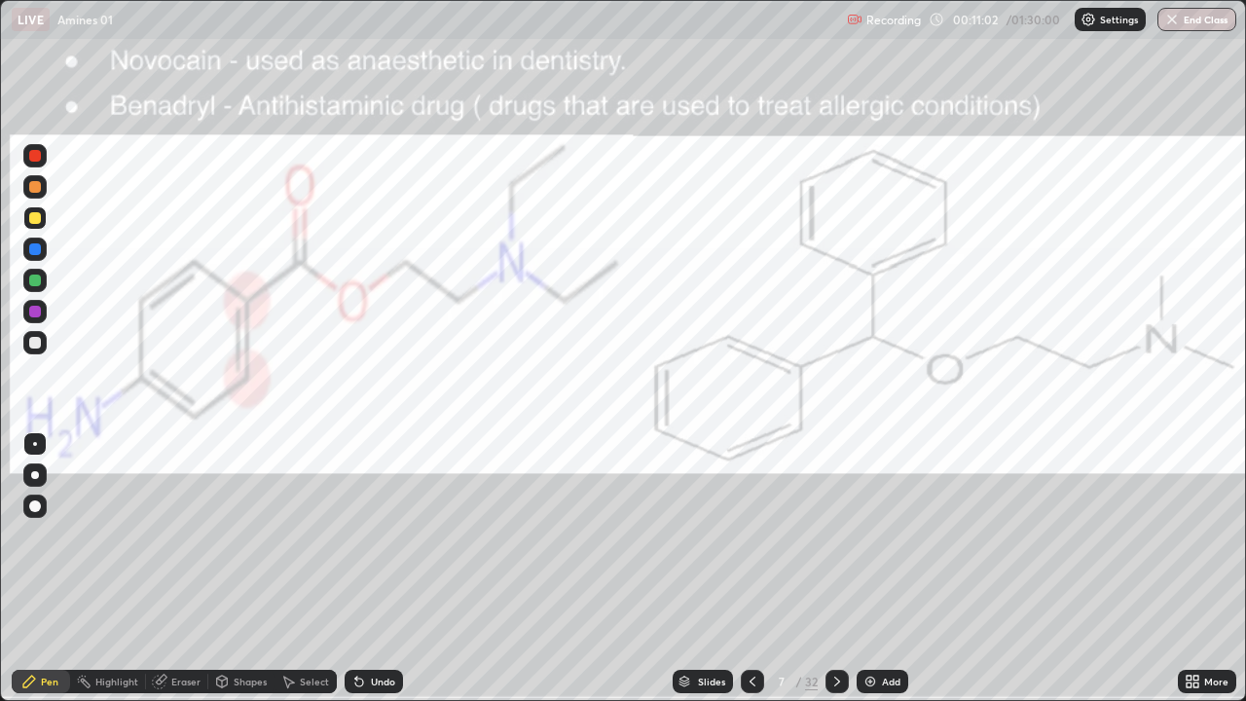
click at [835, 568] on icon at bounding box center [837, 682] width 16 height 16
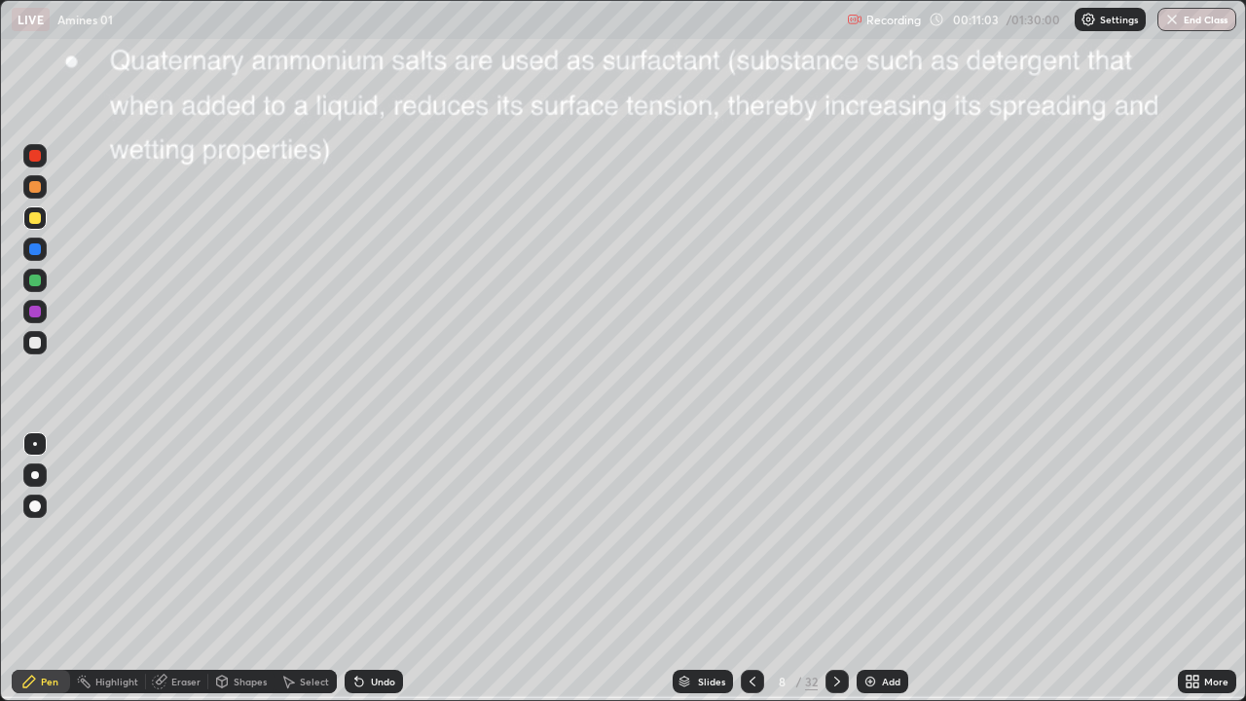
click at [835, 568] on icon at bounding box center [837, 682] width 16 height 16
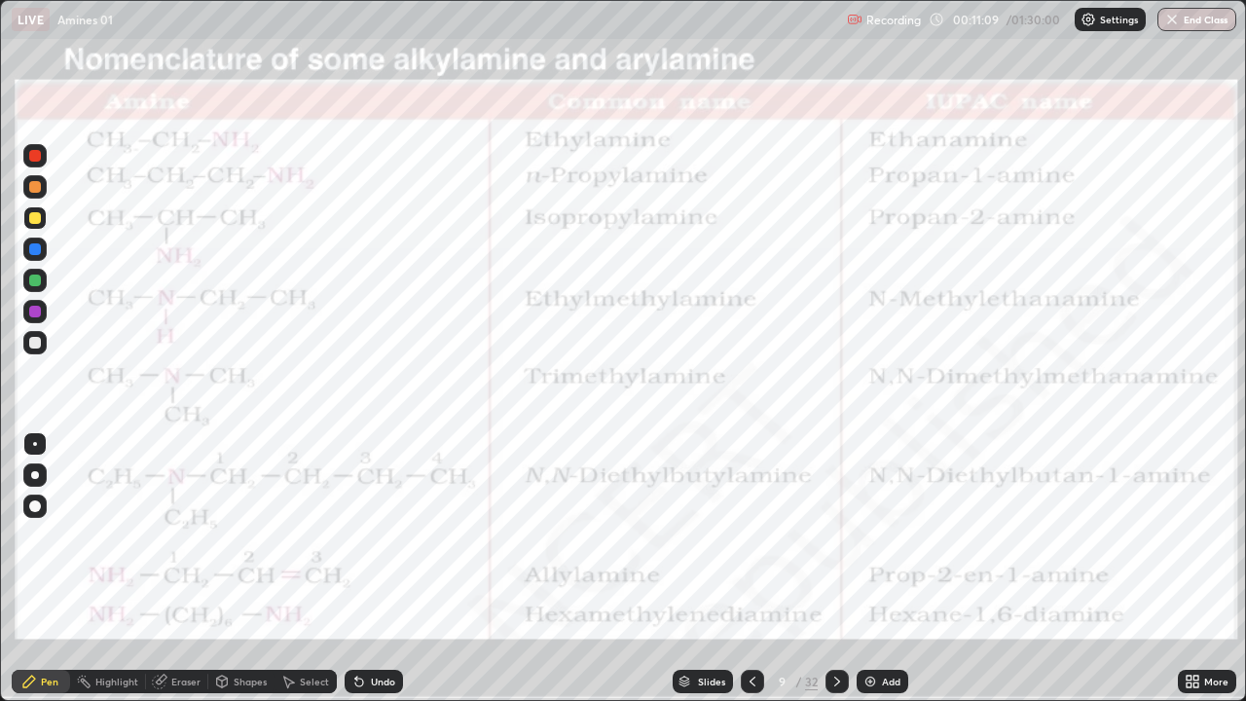
click at [43, 161] on div at bounding box center [34, 155] width 23 height 23
click at [835, 568] on icon at bounding box center [837, 682] width 16 height 16
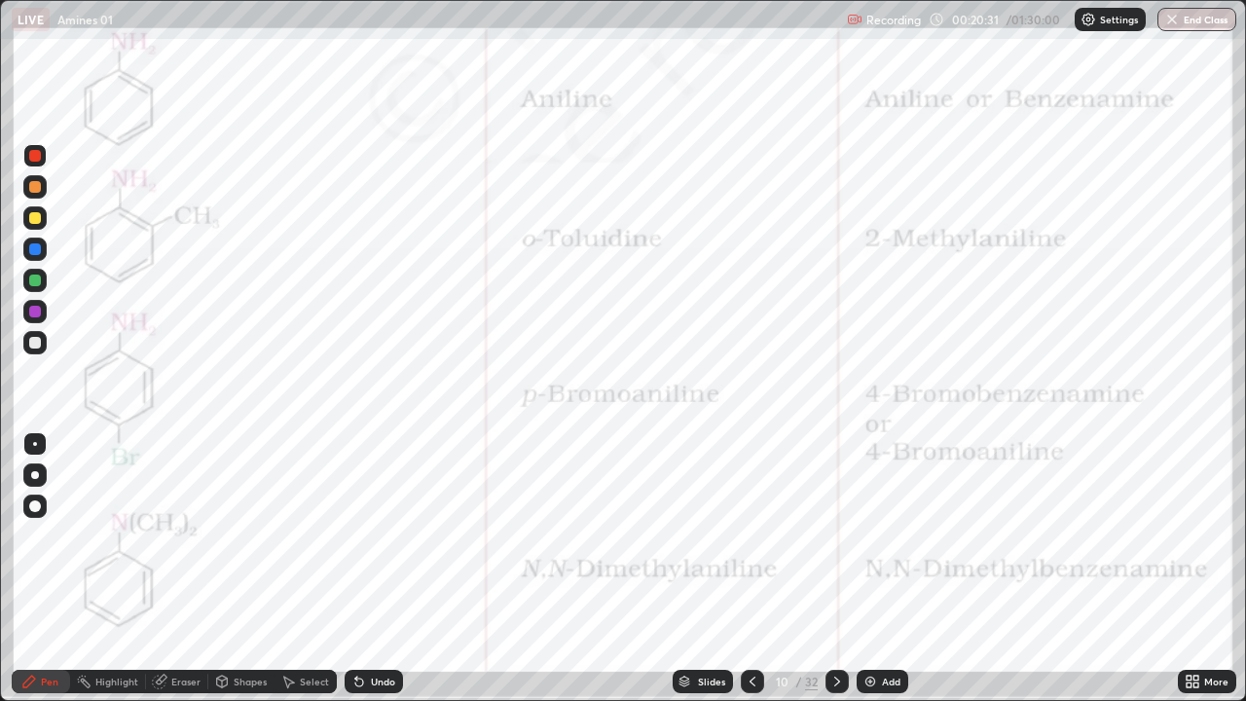
click at [838, 568] on div at bounding box center [836, 681] width 23 height 23
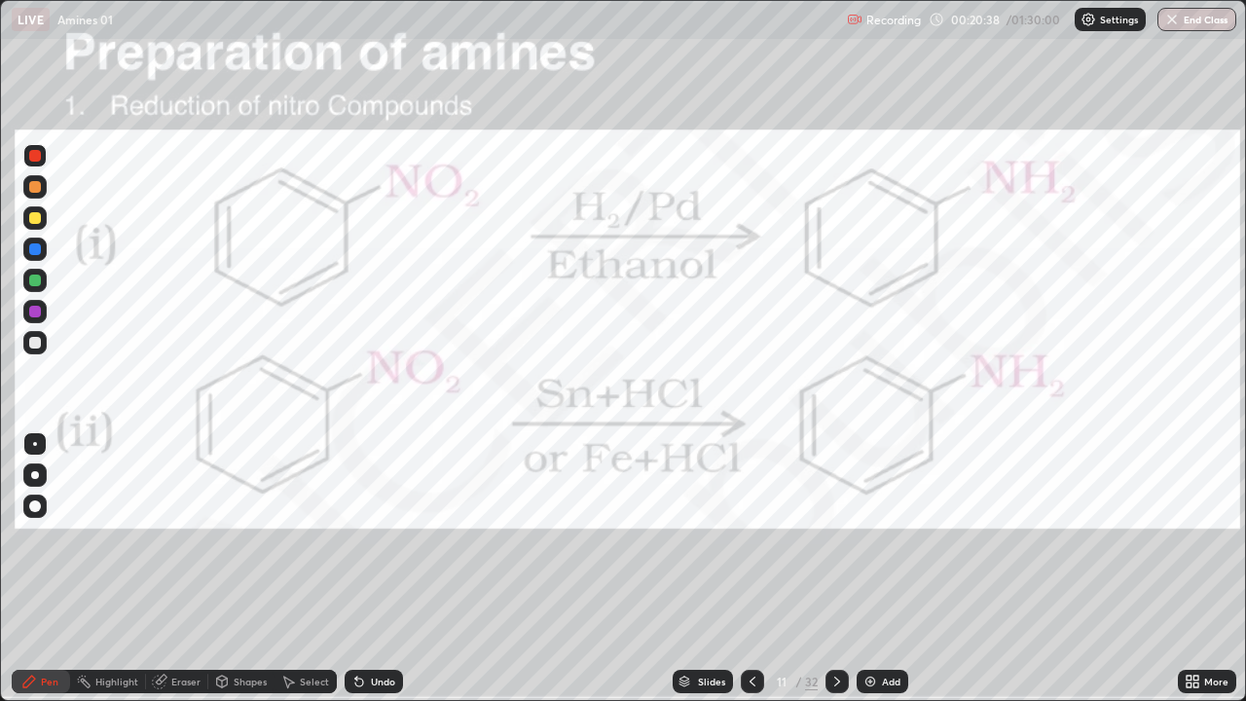
click at [34, 188] on div at bounding box center [35, 187] width 12 height 12
click at [366, 568] on div "Undo" at bounding box center [374, 681] width 58 height 23
click at [365, 568] on div "Undo" at bounding box center [374, 681] width 58 height 23
click at [752, 568] on icon at bounding box center [753, 682] width 16 height 16
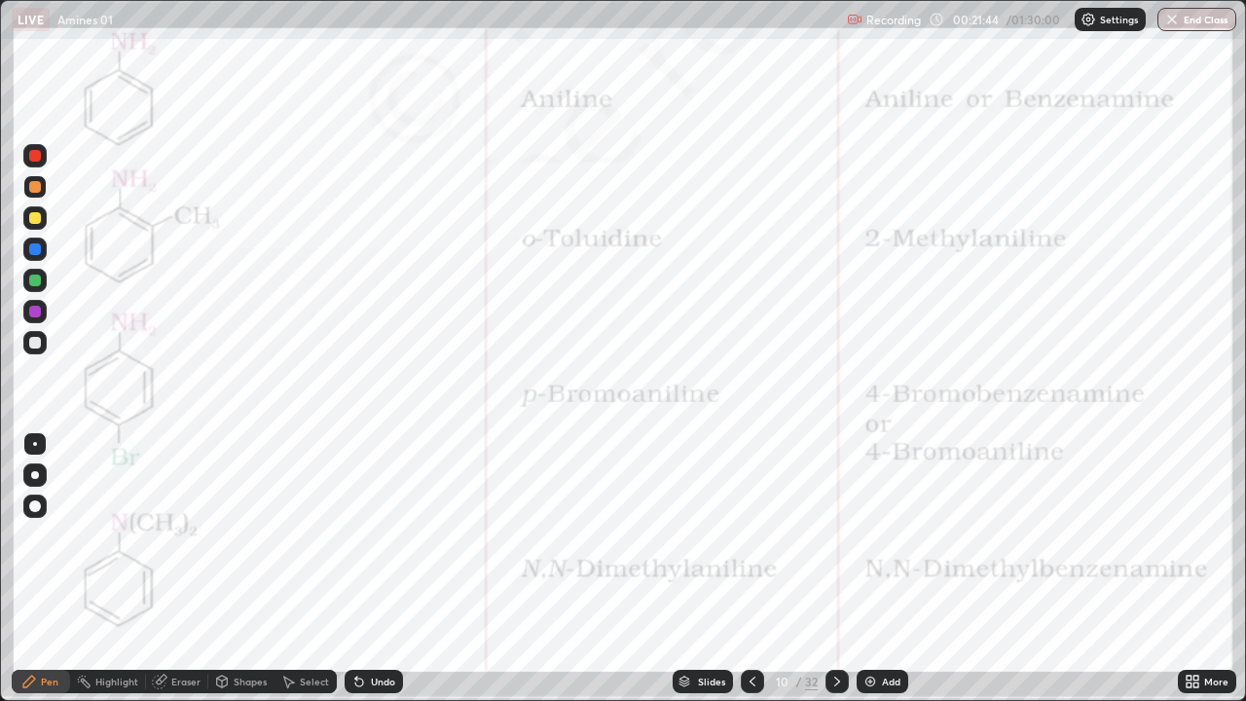
click at [752, 568] on div at bounding box center [752, 681] width 23 height 23
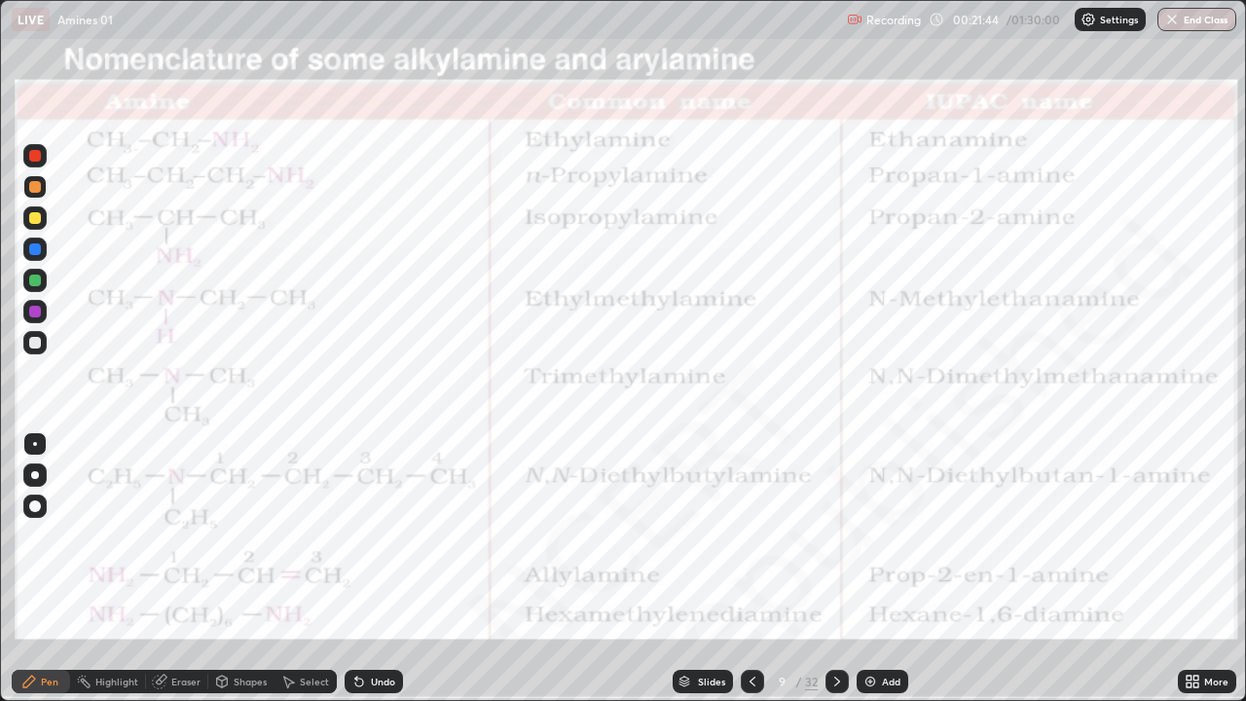
click at [752, 568] on div at bounding box center [752, 681] width 23 height 23
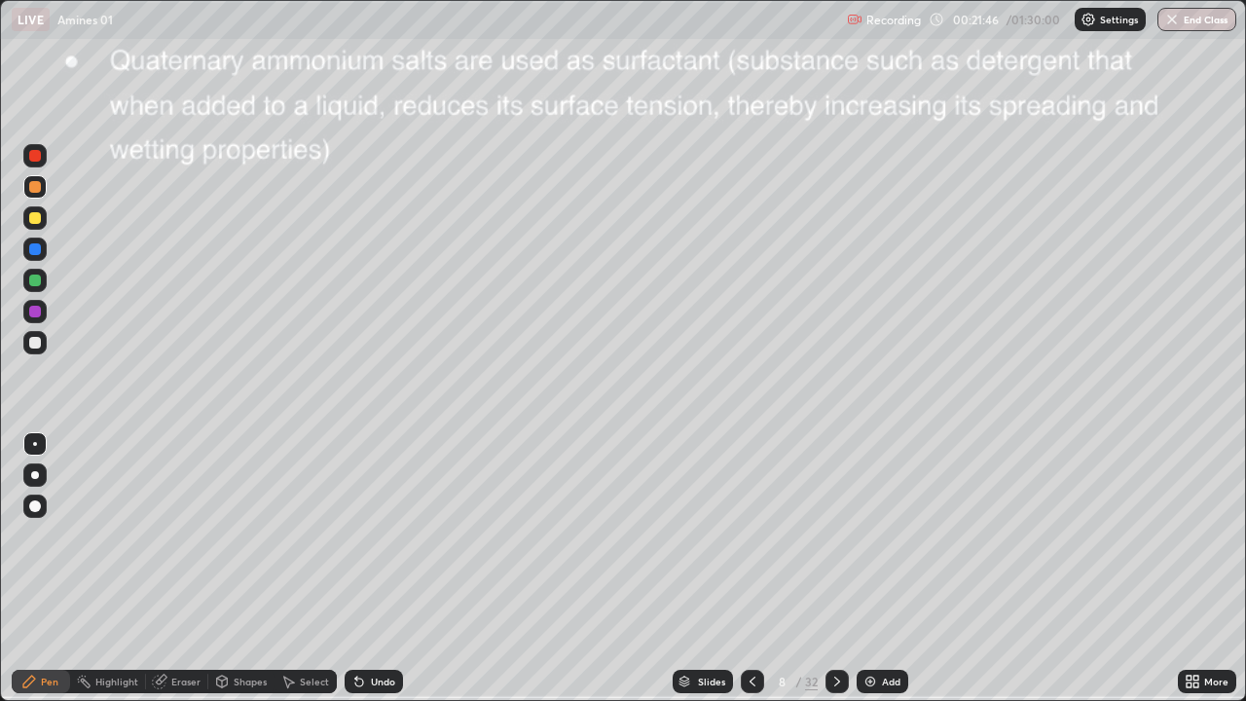
click at [751, 568] on icon at bounding box center [753, 682] width 16 height 16
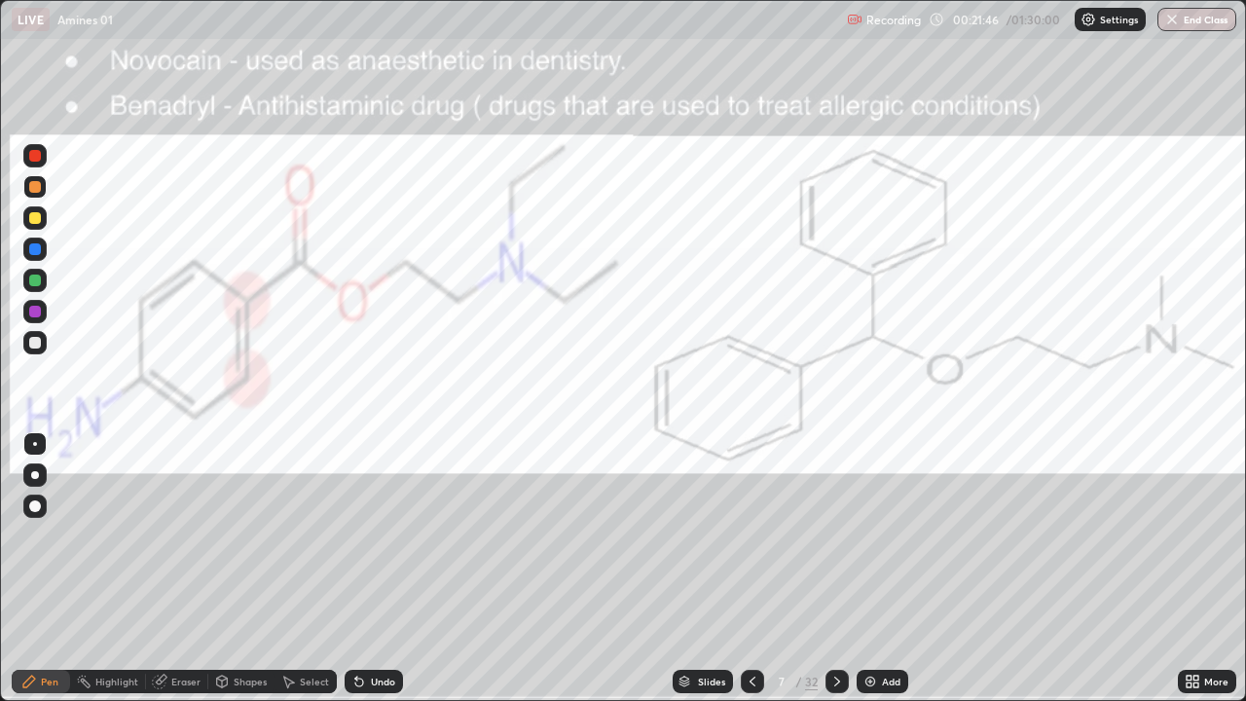
click at [751, 568] on icon at bounding box center [753, 682] width 16 height 16
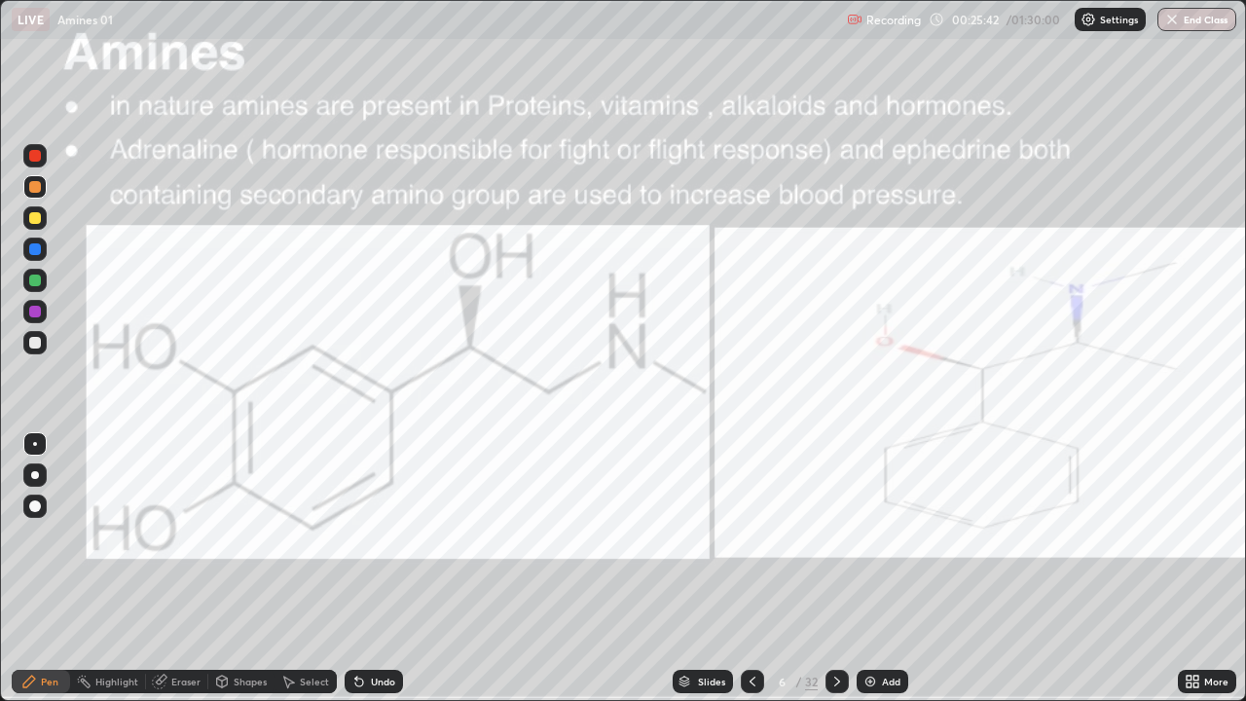
click at [838, 568] on icon at bounding box center [837, 682] width 16 height 16
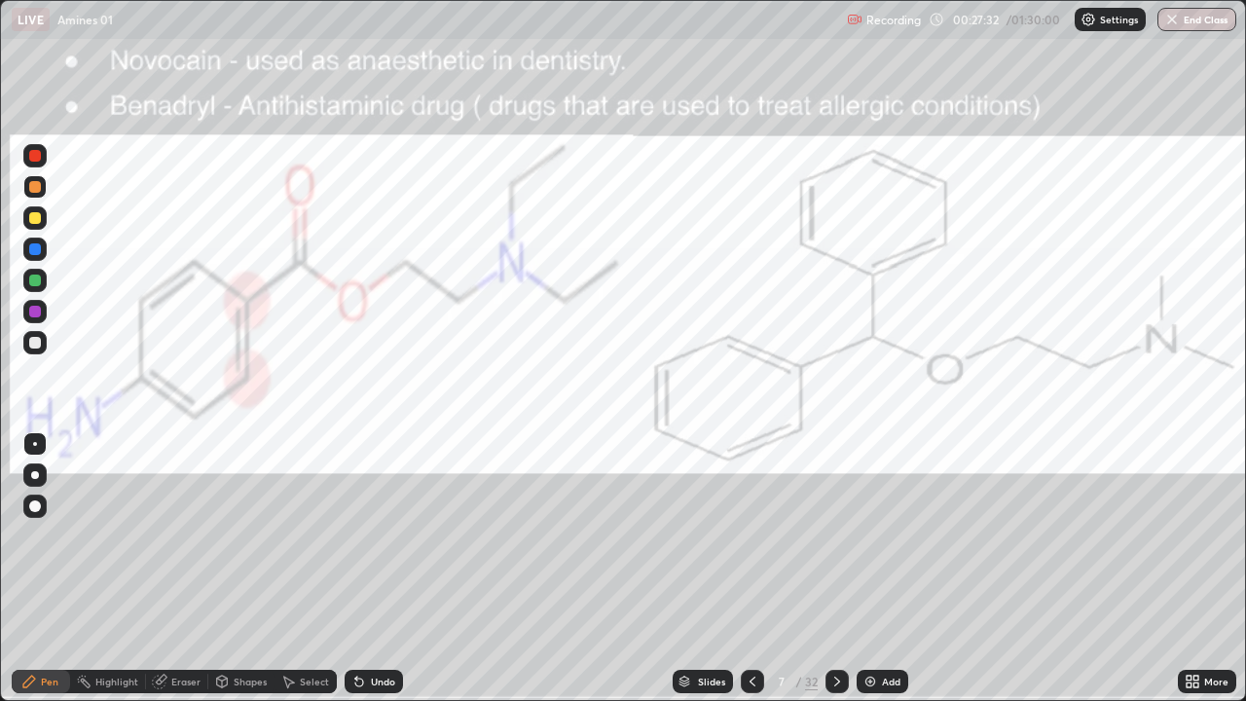
click at [835, 568] on icon at bounding box center [837, 682] width 16 height 16
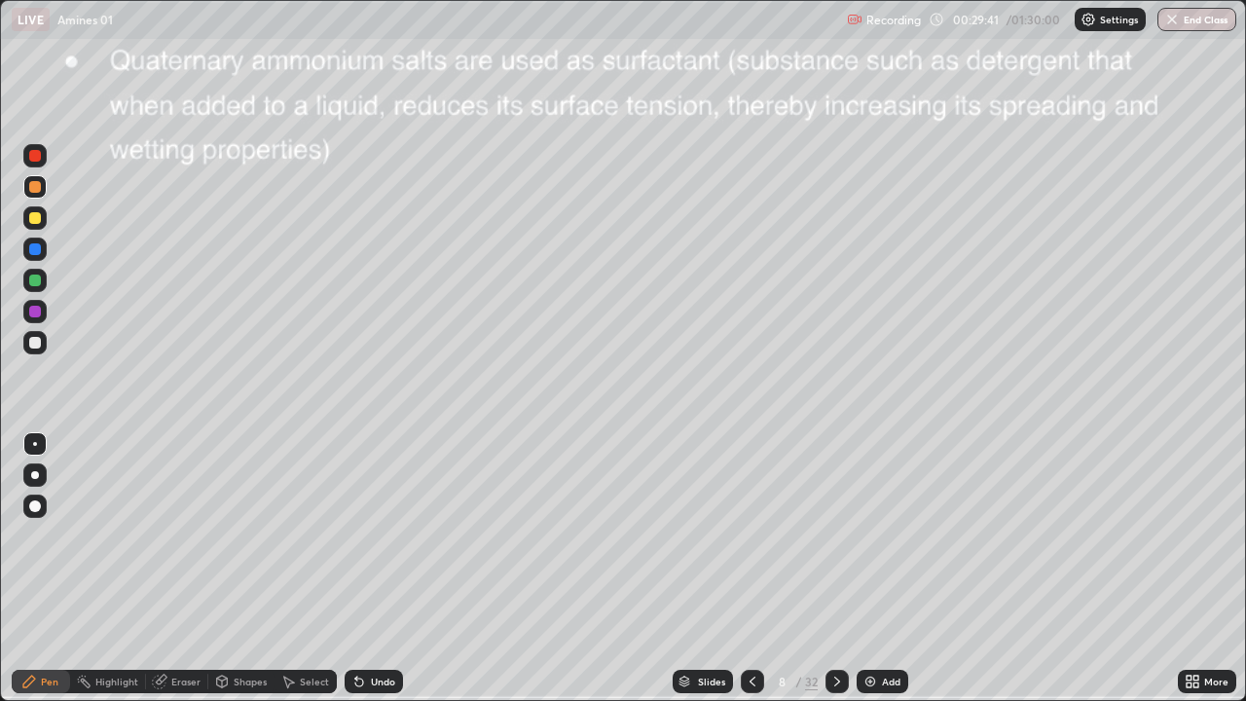
click at [833, 568] on icon at bounding box center [837, 682] width 16 height 16
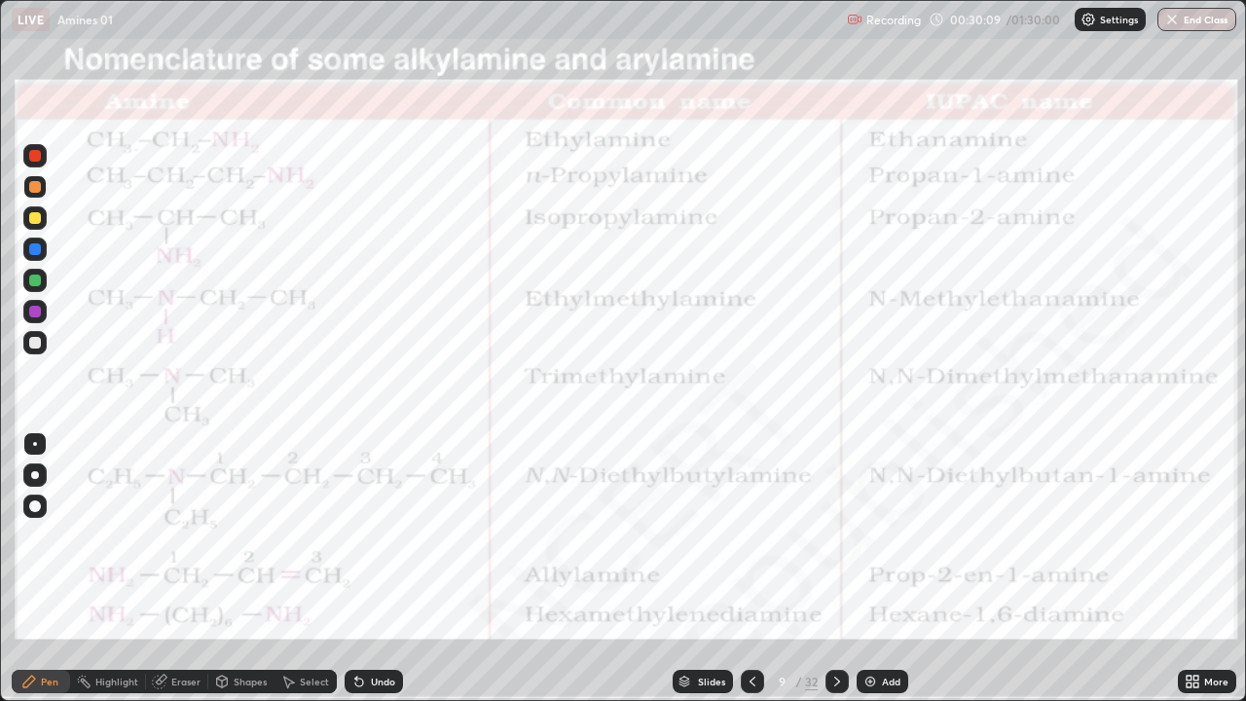
click at [833, 568] on icon at bounding box center [837, 682] width 16 height 16
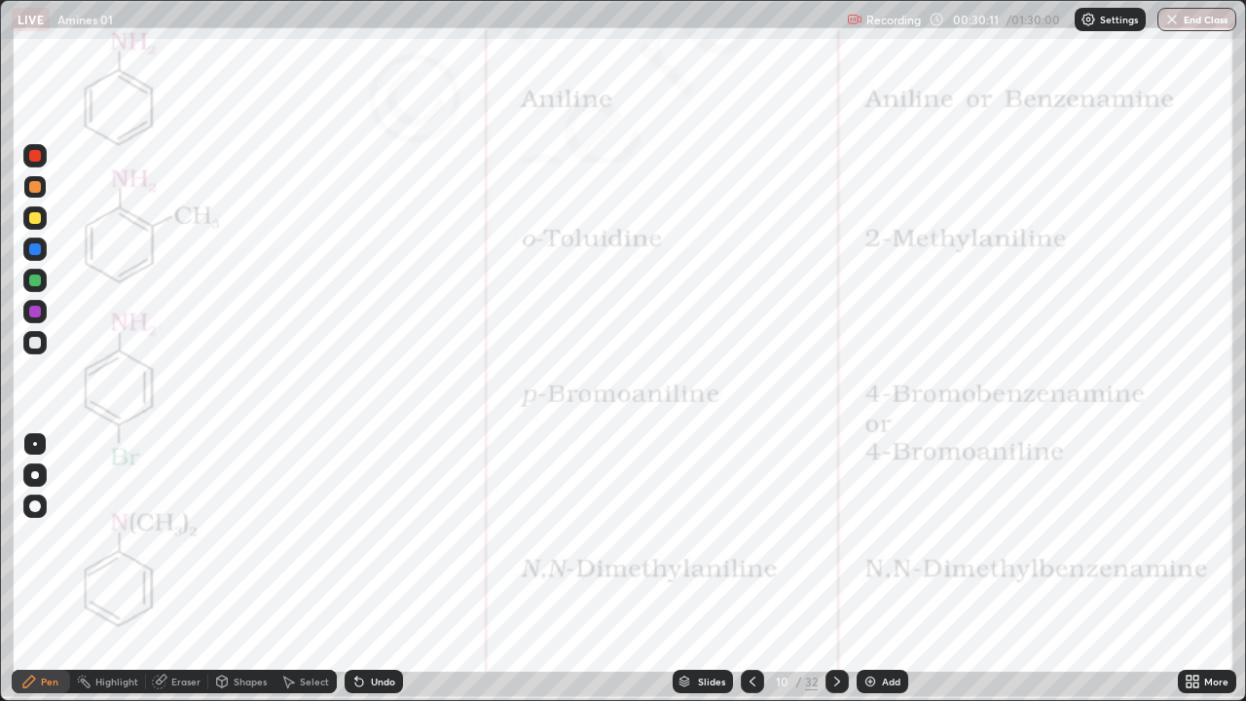
click at [835, 568] on icon at bounding box center [837, 682] width 16 height 16
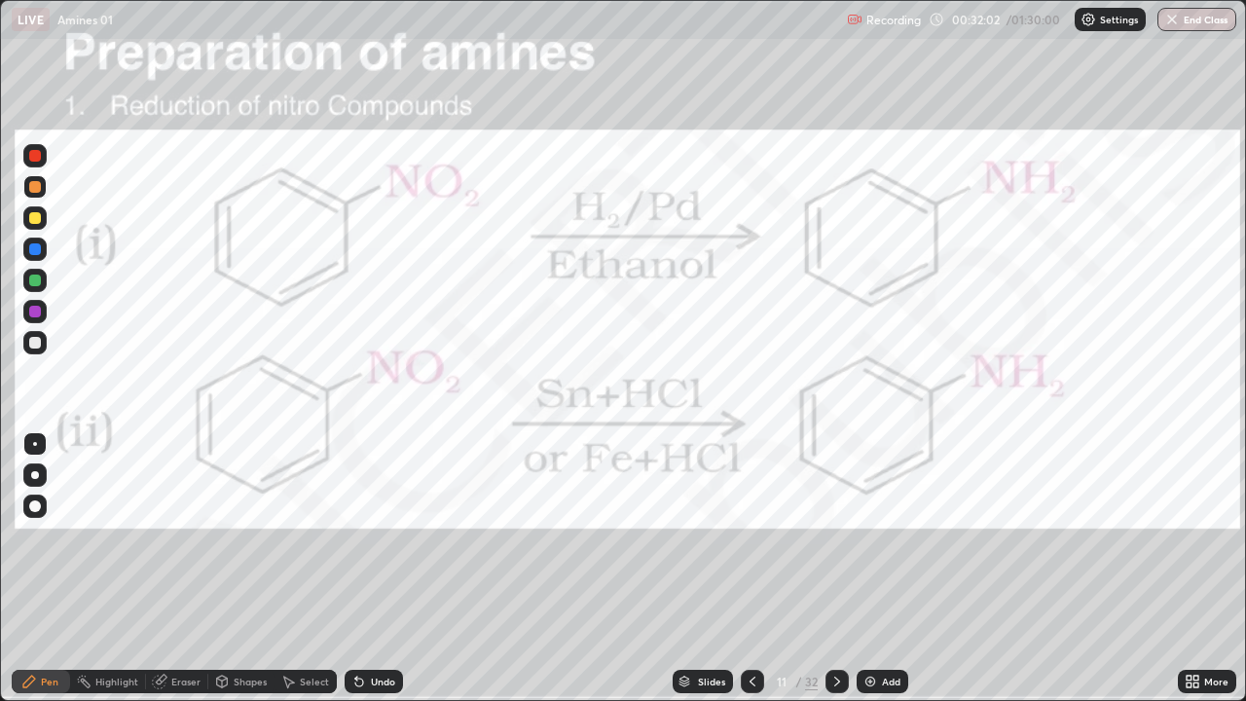
click at [38, 161] on div at bounding box center [35, 156] width 12 height 12
click at [38, 160] on div at bounding box center [35, 156] width 12 height 12
click at [30, 511] on div at bounding box center [34, 506] width 23 height 23
click at [835, 568] on icon at bounding box center [837, 682] width 16 height 16
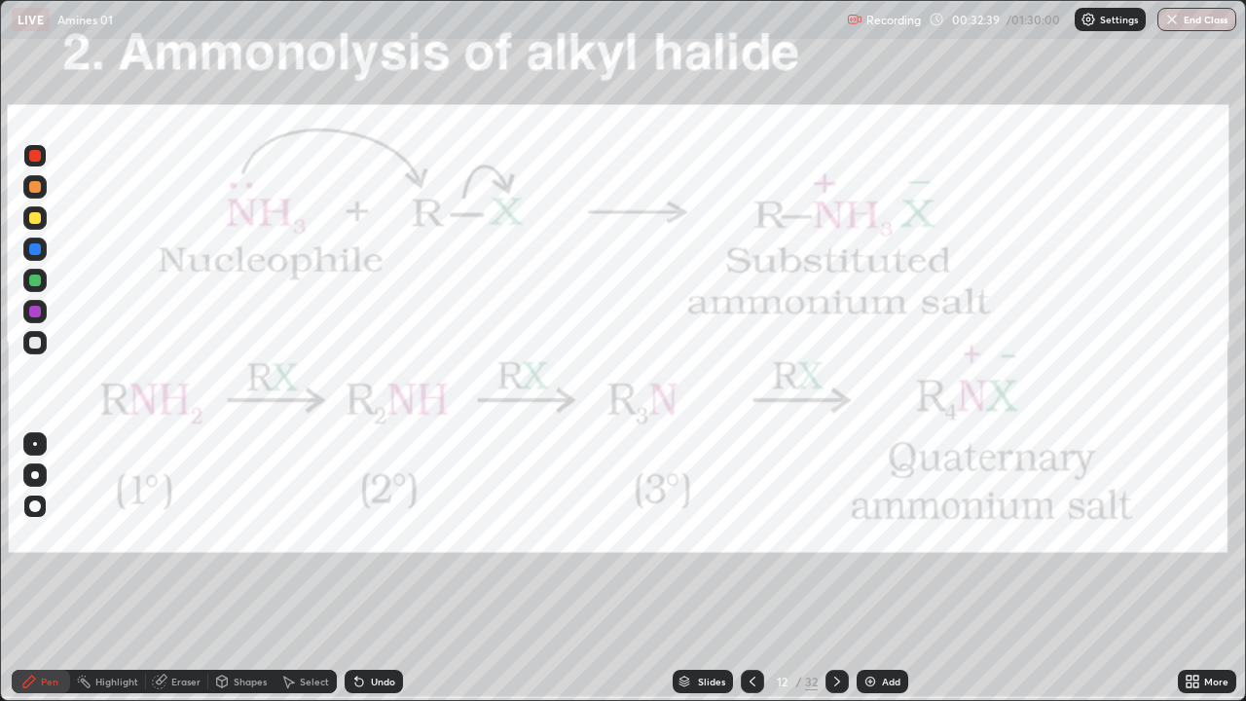
click at [745, 568] on icon at bounding box center [753, 682] width 16 height 16
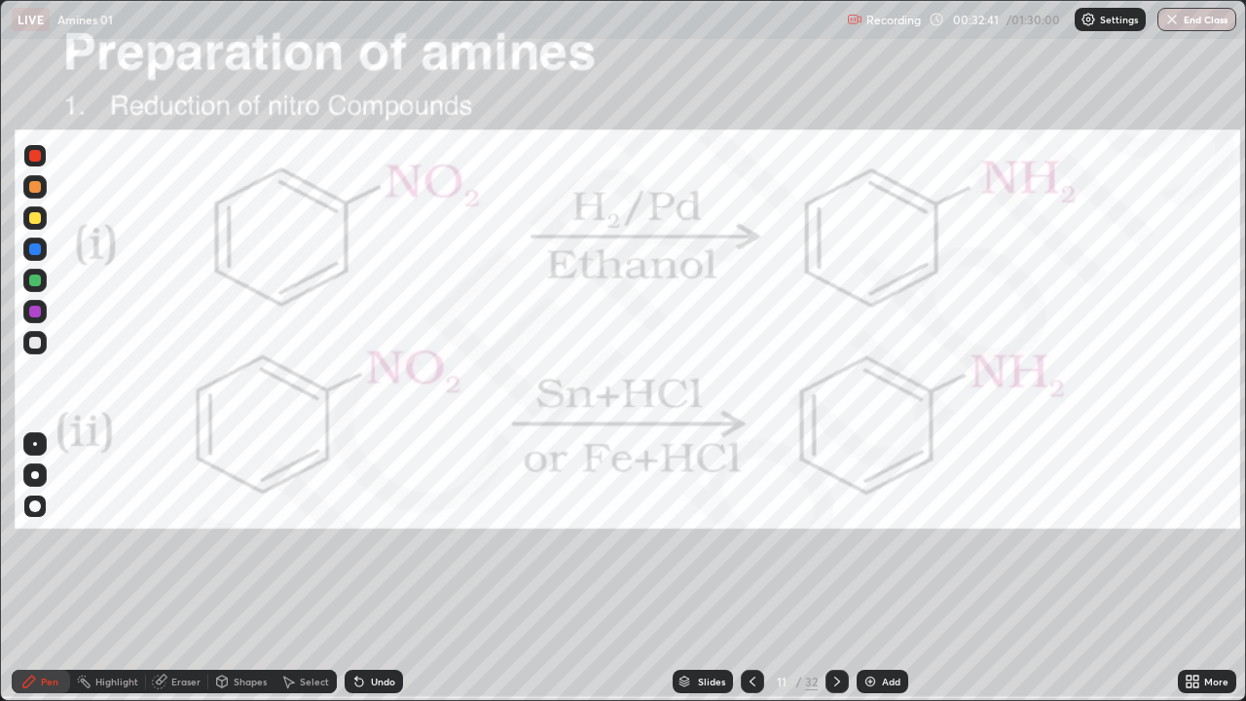
click at [882, 568] on div "Add" at bounding box center [891, 682] width 18 height 10
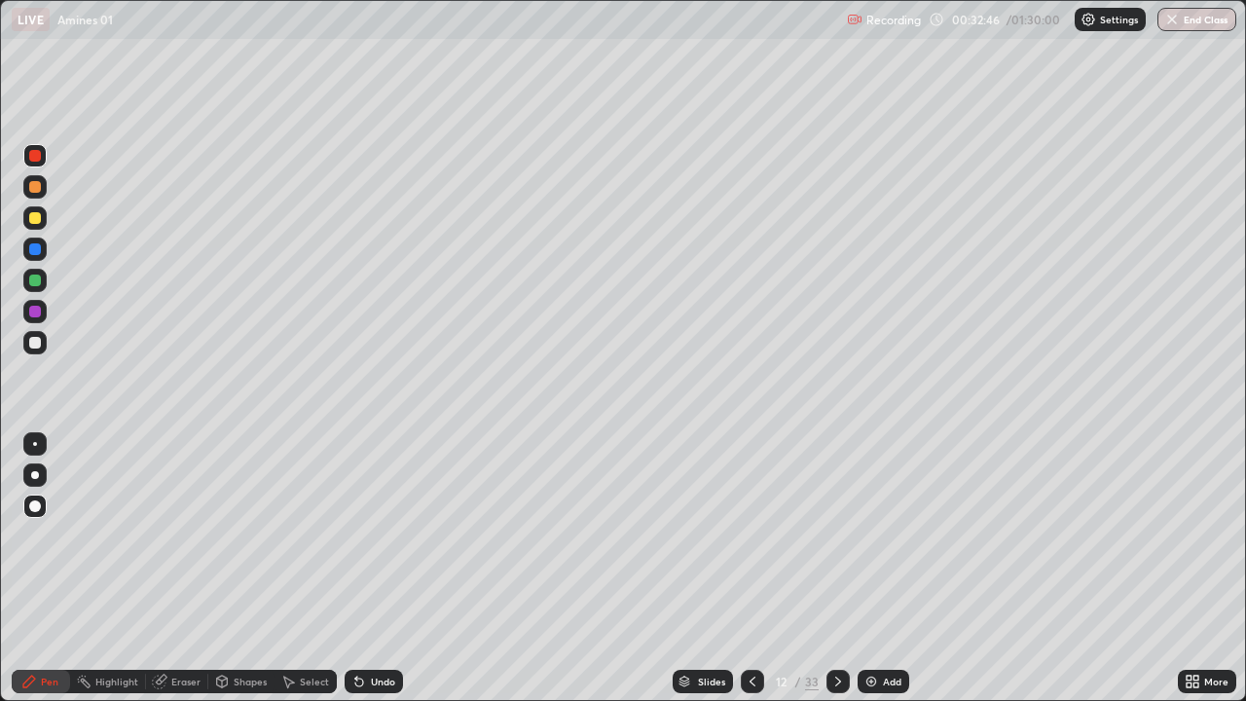
click at [39, 347] on div at bounding box center [35, 343] width 12 height 12
click at [35, 444] on div at bounding box center [35, 444] width 4 height 4
click at [364, 568] on div "Undo" at bounding box center [374, 681] width 58 height 23
click at [374, 568] on div "Undo" at bounding box center [383, 682] width 24 height 10
click at [186, 568] on div "Eraser" at bounding box center [177, 681] width 62 height 23
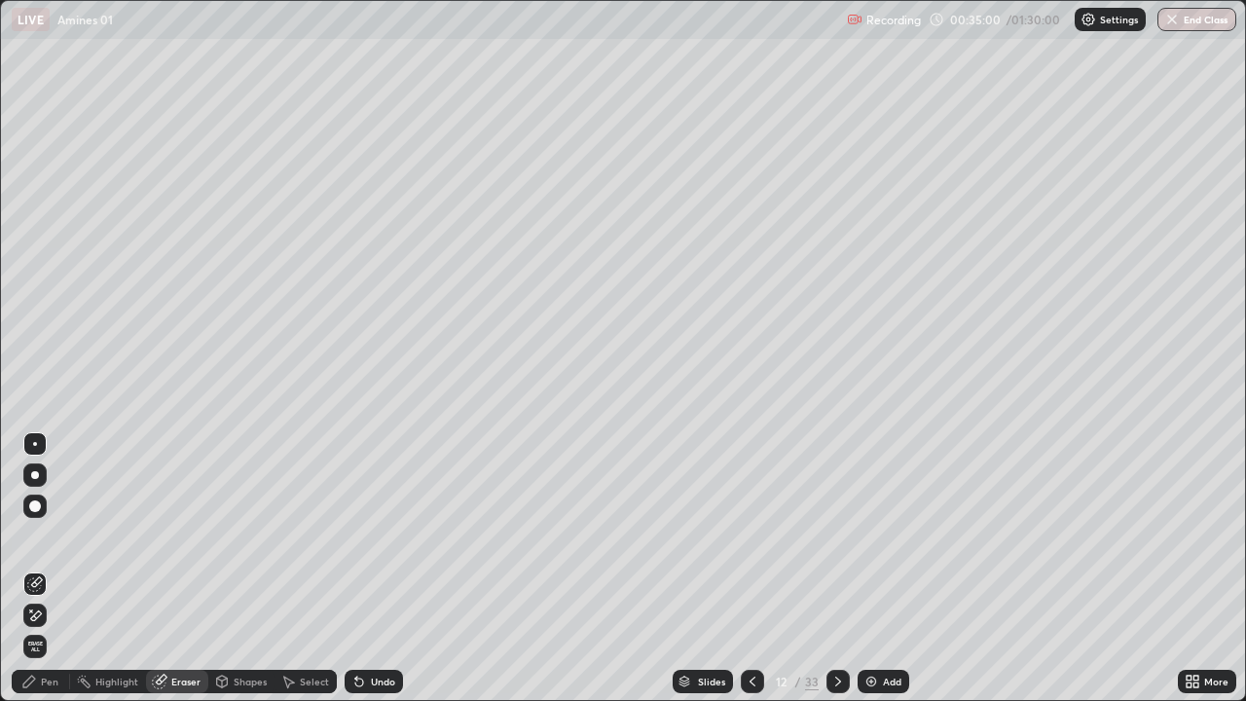
click at [53, 568] on div "Pen" at bounding box center [50, 682] width 18 height 10
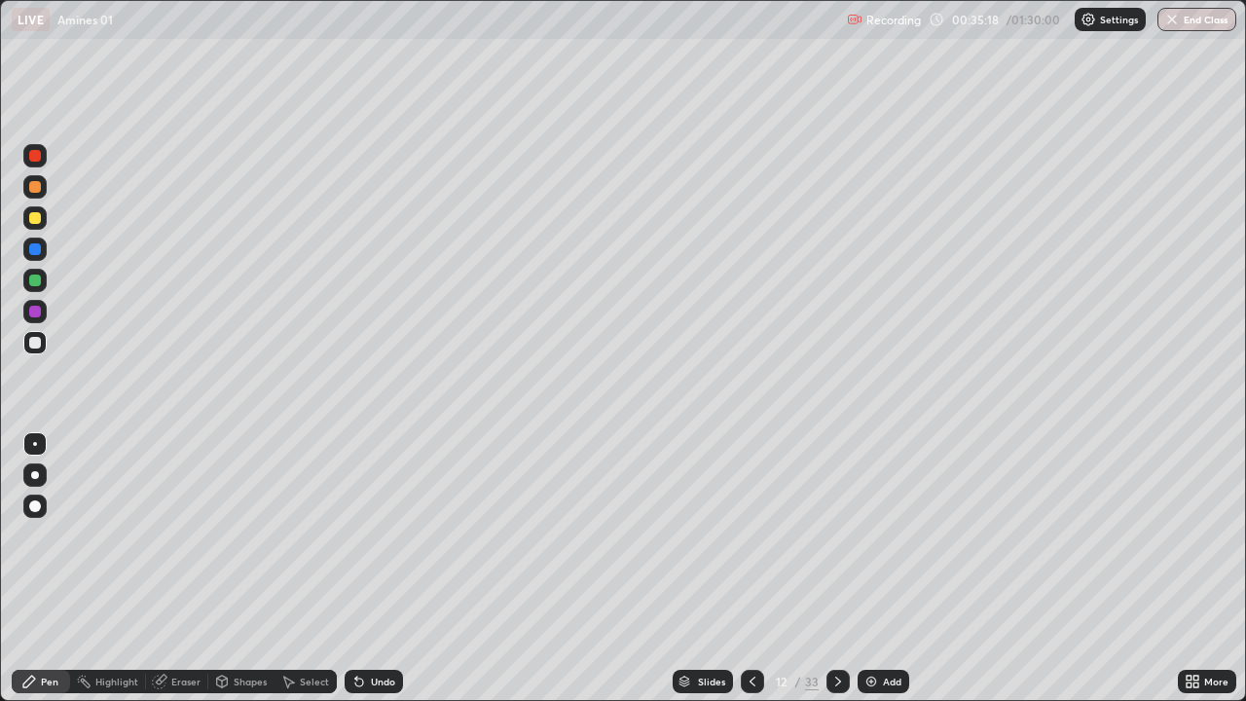
click at [371, 568] on div "Undo" at bounding box center [374, 681] width 58 height 23
click at [370, 568] on div "Undo" at bounding box center [374, 681] width 58 height 23
click at [34, 217] on div at bounding box center [35, 218] width 12 height 12
click at [36, 344] on div at bounding box center [35, 343] width 12 height 12
click at [187, 568] on div "Eraser" at bounding box center [185, 682] width 29 height 10
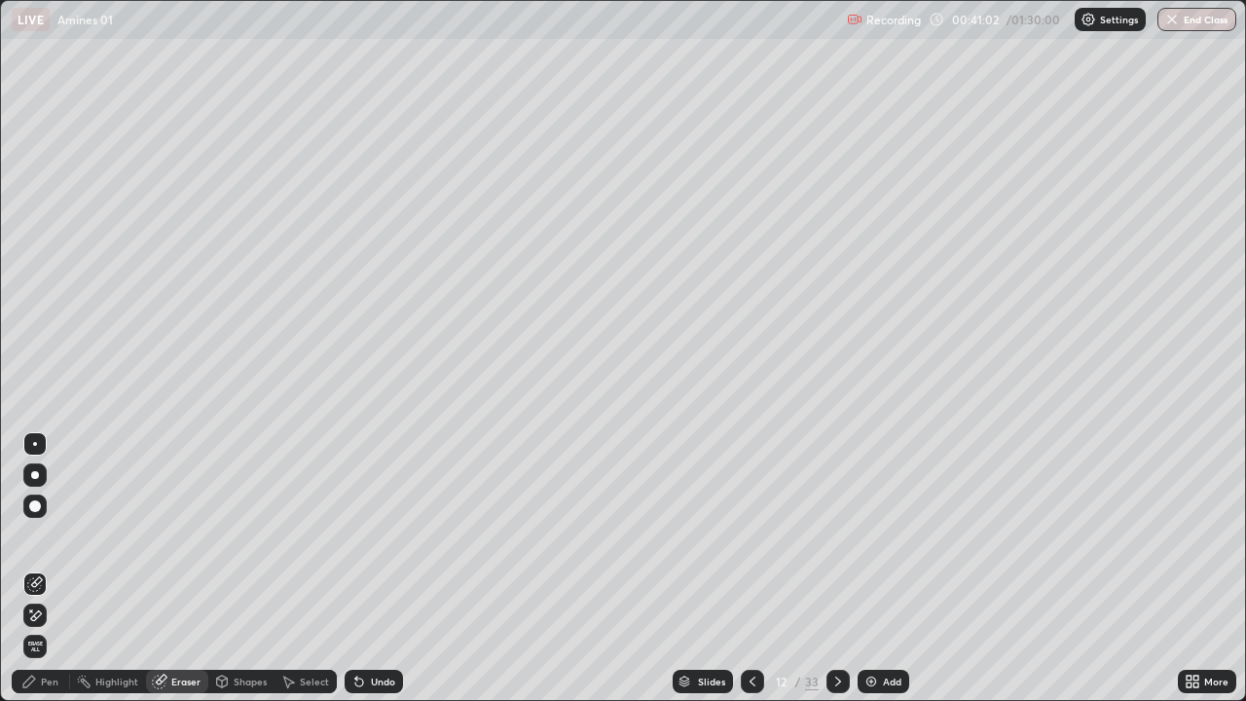
click at [181, 568] on div "Eraser" at bounding box center [185, 682] width 29 height 10
click at [31, 568] on icon at bounding box center [31, 610] width 2 height 2
click at [49, 568] on div "Pen" at bounding box center [50, 682] width 18 height 10
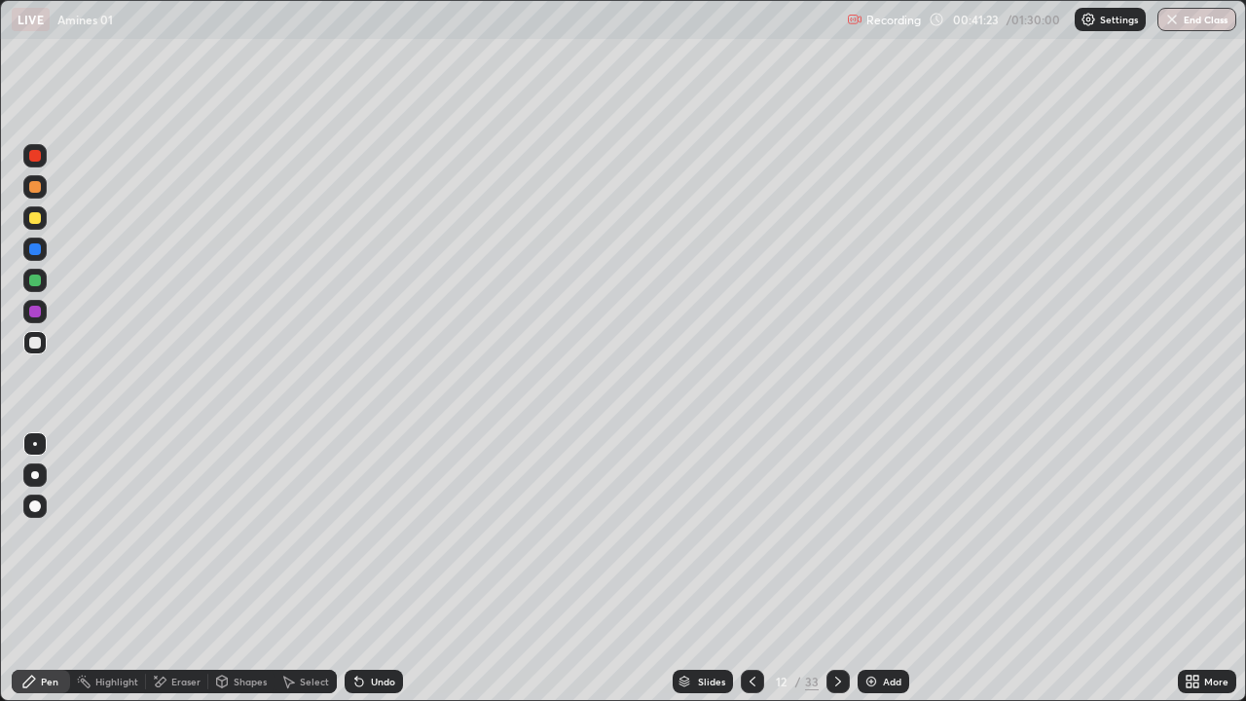
click at [37, 280] on div at bounding box center [35, 281] width 12 height 12
click at [180, 568] on div "Eraser" at bounding box center [177, 681] width 62 height 23
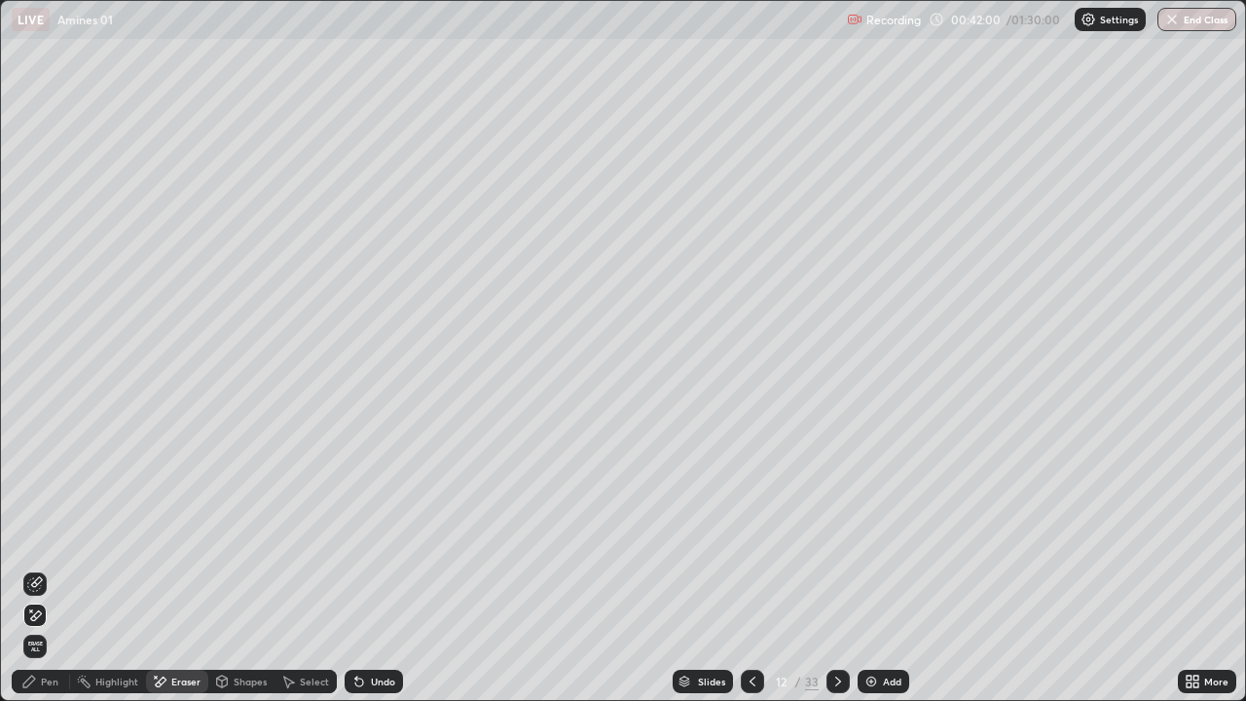
click at [46, 568] on div "Pen" at bounding box center [50, 682] width 18 height 10
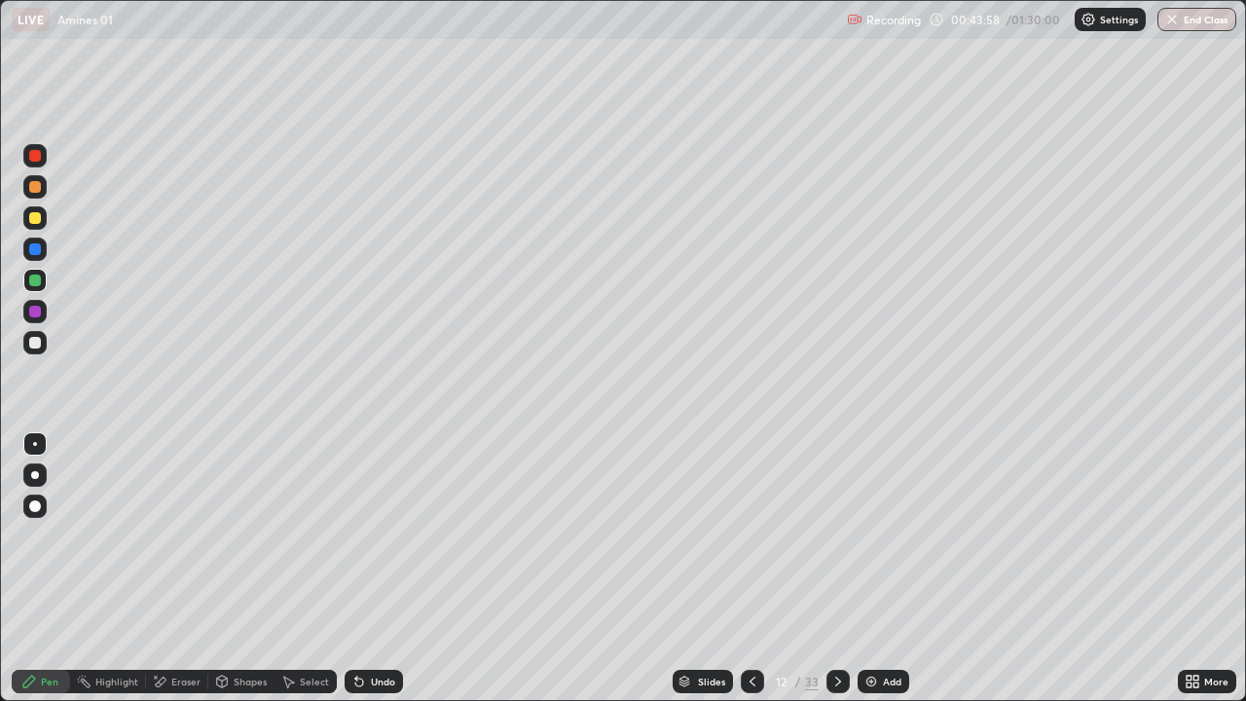
click at [33, 348] on div at bounding box center [35, 343] width 12 height 12
click at [39, 342] on div at bounding box center [35, 343] width 12 height 12
click at [40, 254] on div at bounding box center [34, 249] width 23 height 23
click at [34, 340] on div at bounding box center [35, 343] width 12 height 12
click at [382, 568] on div "Undo" at bounding box center [383, 682] width 24 height 10
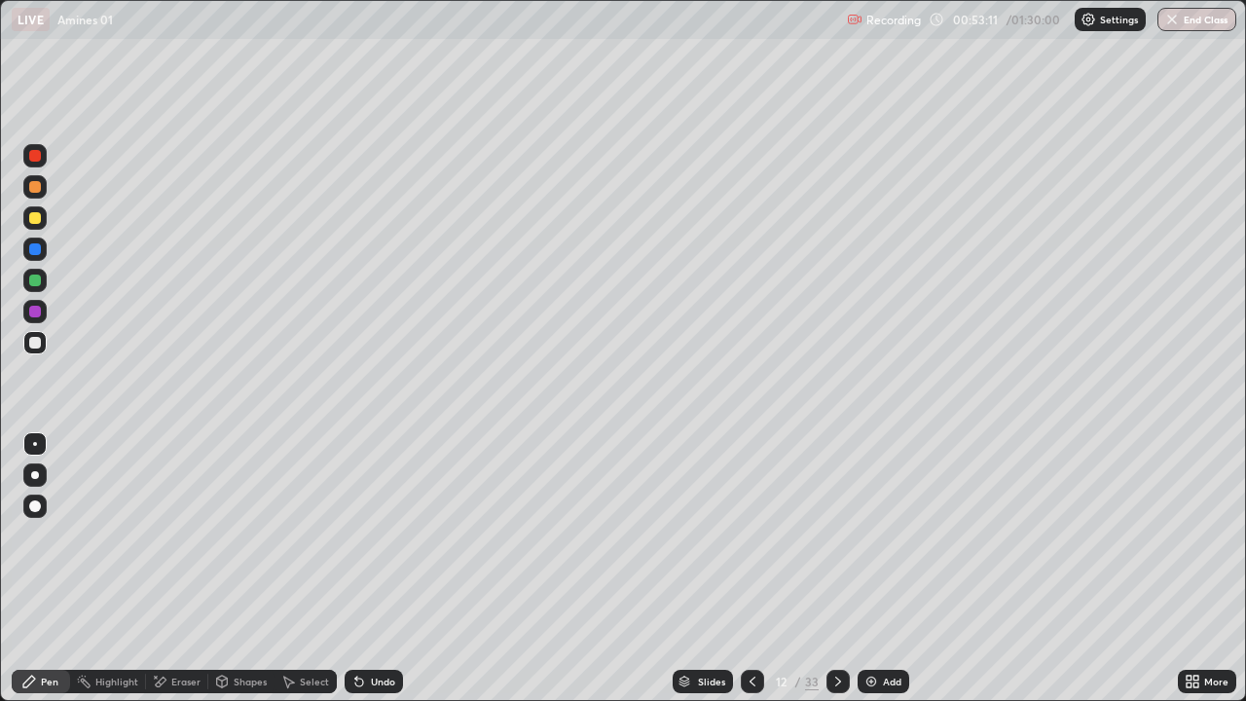
click at [33, 344] on div at bounding box center [35, 343] width 12 height 12
click at [874, 568] on img at bounding box center [871, 682] width 16 height 16
click at [369, 568] on div "Undo" at bounding box center [374, 681] width 58 height 23
click at [367, 568] on div "Undo" at bounding box center [374, 681] width 58 height 23
click at [365, 568] on div "Undo" at bounding box center [374, 681] width 58 height 23
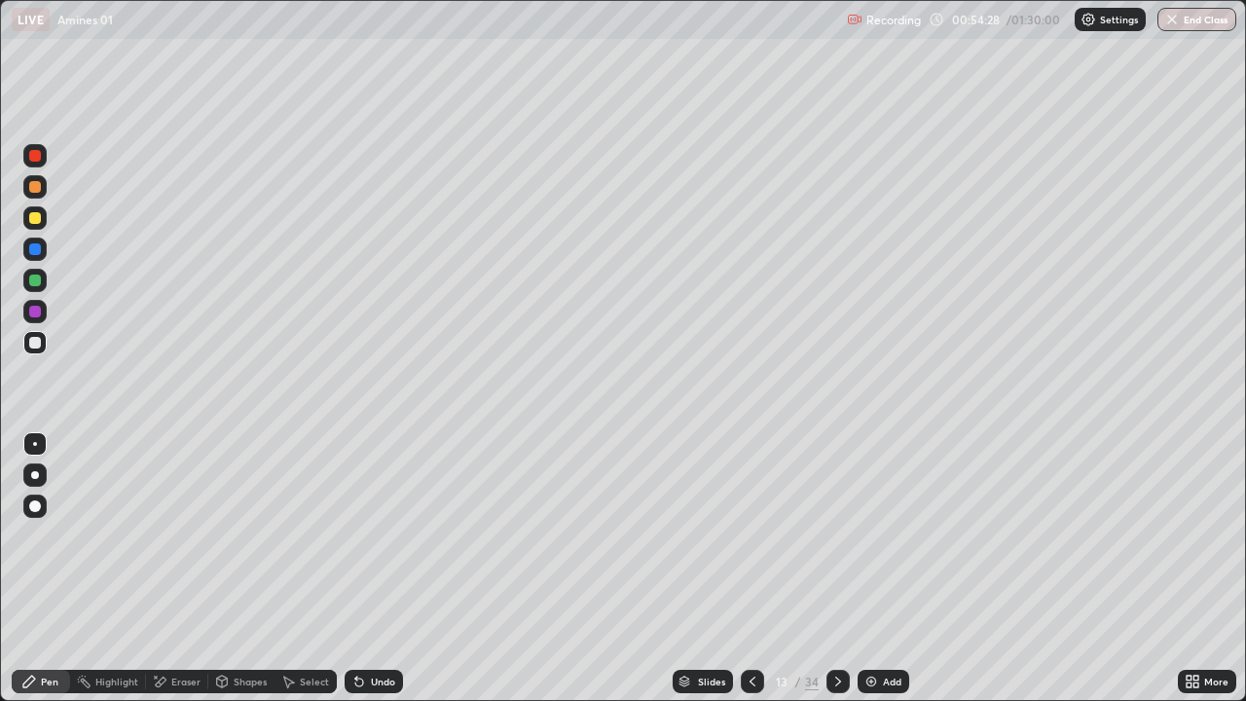
click at [365, 568] on div "Undo" at bounding box center [374, 681] width 58 height 23
click at [359, 568] on icon at bounding box center [359, 682] width 8 height 8
click at [377, 568] on div "Undo" at bounding box center [383, 682] width 24 height 10
click at [373, 568] on div "Undo" at bounding box center [383, 682] width 24 height 10
click at [371, 568] on div "Undo" at bounding box center [383, 682] width 24 height 10
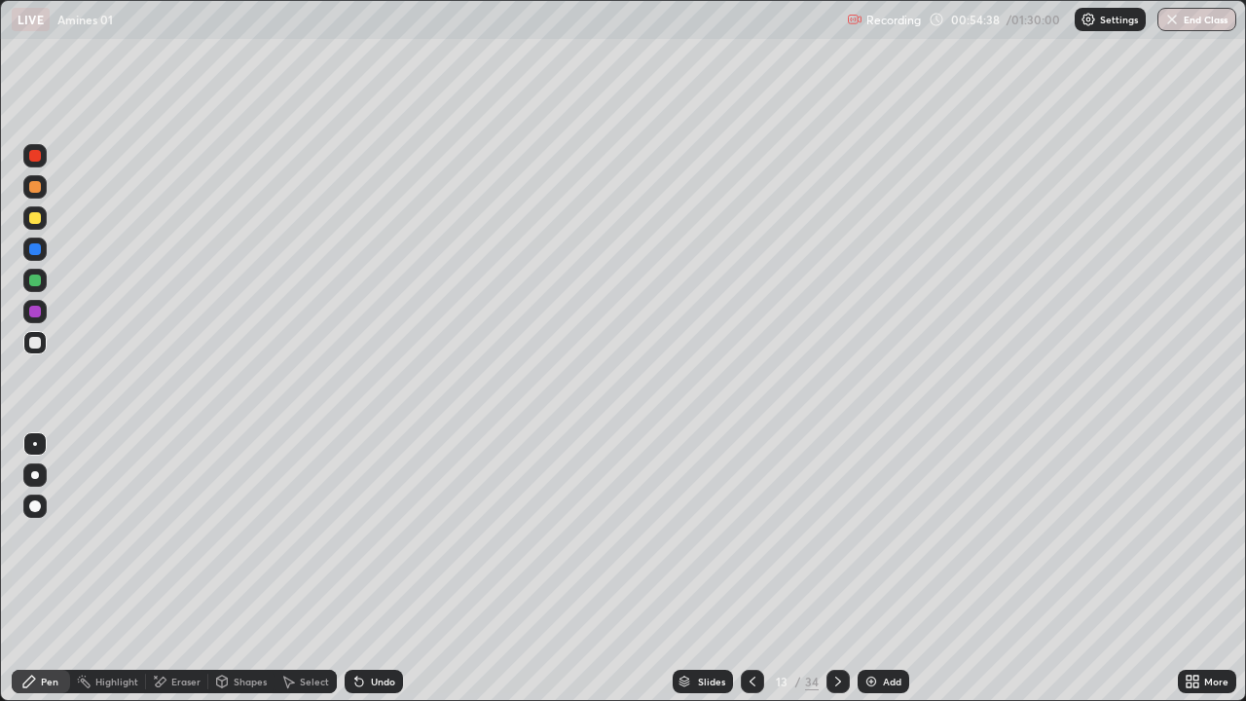
click at [371, 568] on div "Undo" at bounding box center [383, 682] width 24 height 10
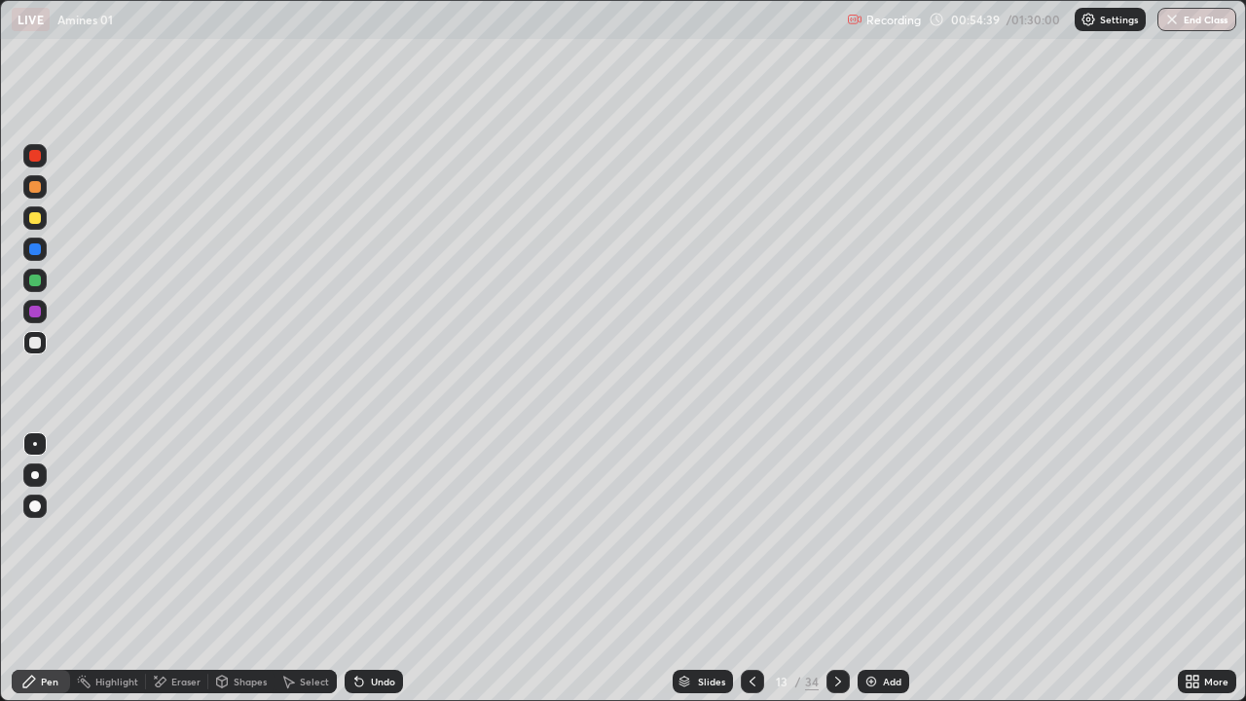
click at [371, 568] on div "Undo" at bounding box center [383, 682] width 24 height 10
click at [367, 568] on div "Undo" at bounding box center [374, 681] width 58 height 23
click at [365, 568] on div "Undo" at bounding box center [374, 681] width 58 height 23
click at [371, 568] on div "Undo" at bounding box center [383, 682] width 24 height 10
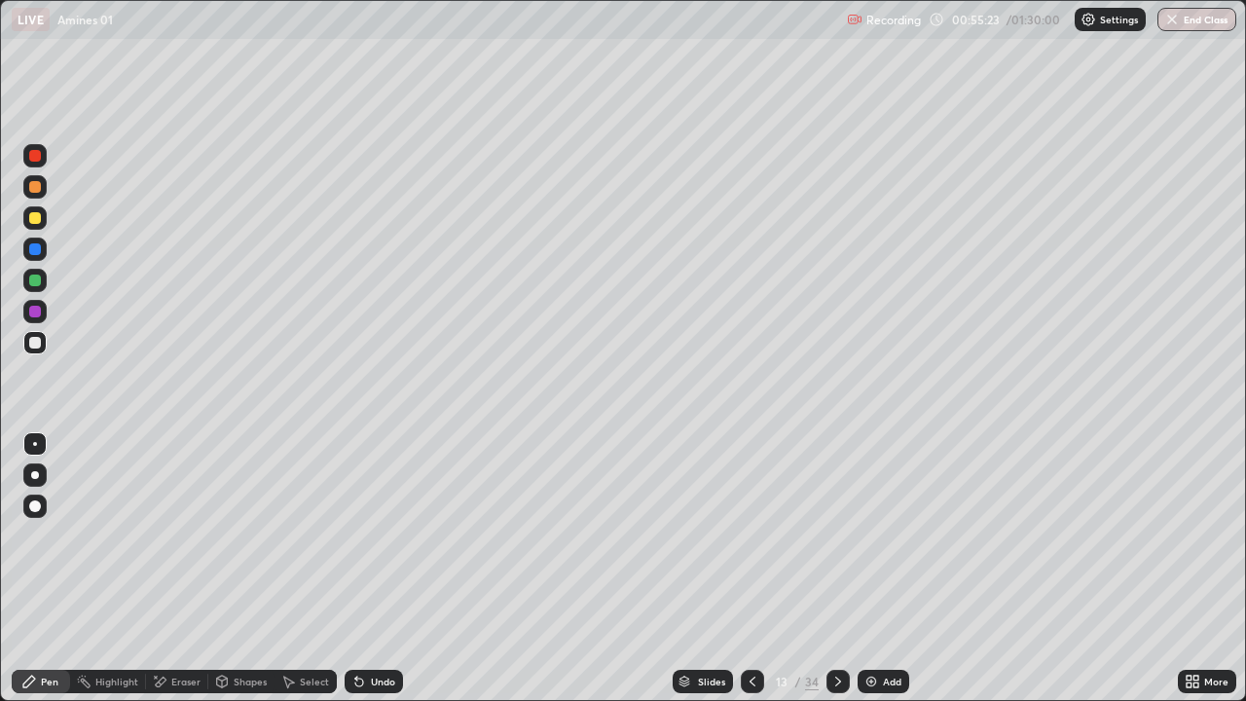
click at [371, 568] on div "Undo" at bounding box center [383, 682] width 24 height 10
click at [366, 568] on div "Undo" at bounding box center [374, 681] width 58 height 23
click at [365, 568] on div "Undo" at bounding box center [374, 681] width 58 height 23
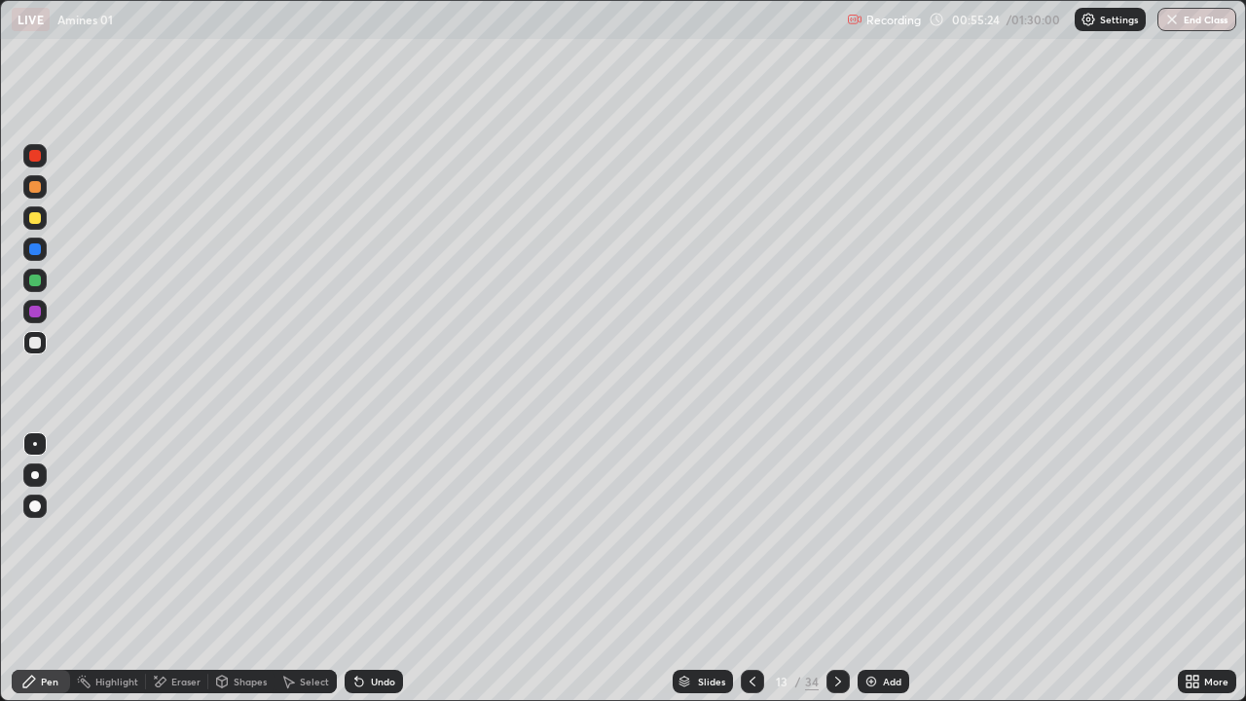
click at [363, 568] on div "Undo" at bounding box center [374, 681] width 58 height 23
click at [355, 568] on icon at bounding box center [359, 682] width 8 height 8
click at [359, 568] on icon at bounding box center [359, 682] width 16 height 16
click at [362, 568] on div "Undo" at bounding box center [374, 681] width 58 height 23
click at [37, 345] on div at bounding box center [35, 343] width 12 height 12
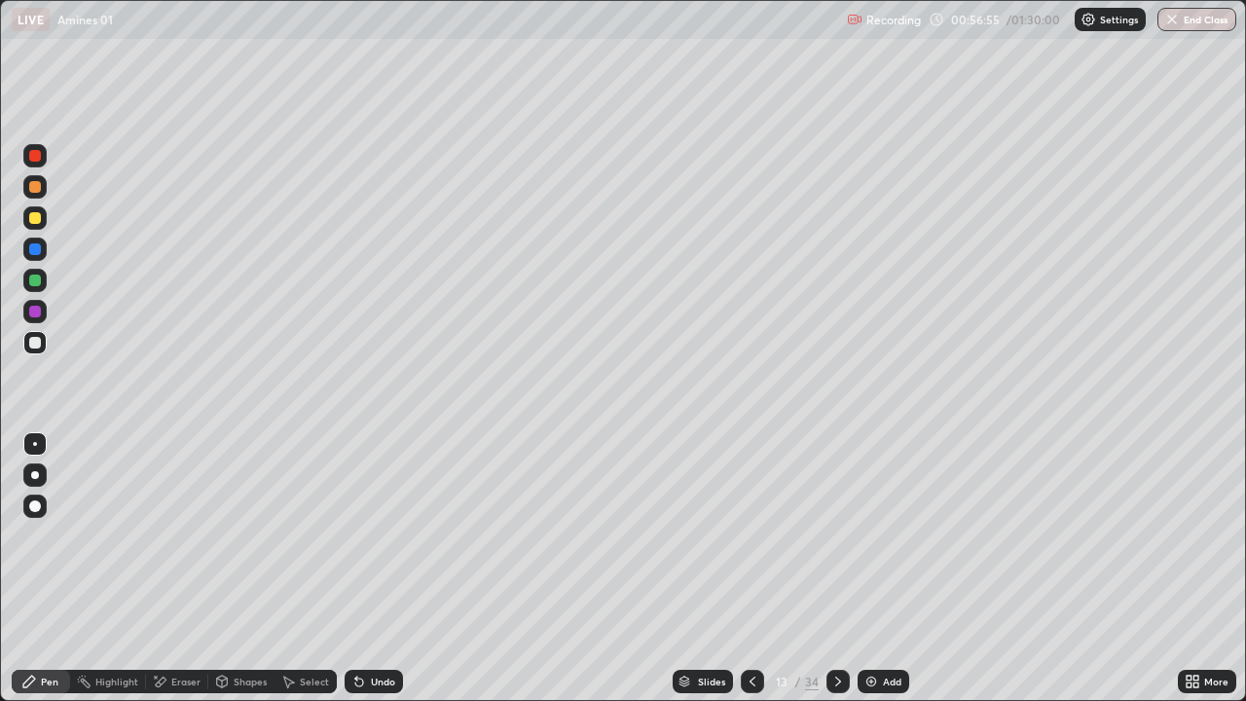
click at [40, 221] on div at bounding box center [35, 218] width 12 height 12
click at [367, 568] on div "Undo" at bounding box center [374, 681] width 58 height 23
click at [366, 568] on div "Undo" at bounding box center [374, 681] width 58 height 23
click at [364, 568] on div "Undo" at bounding box center [374, 681] width 58 height 23
click at [39, 342] on div at bounding box center [35, 343] width 12 height 12
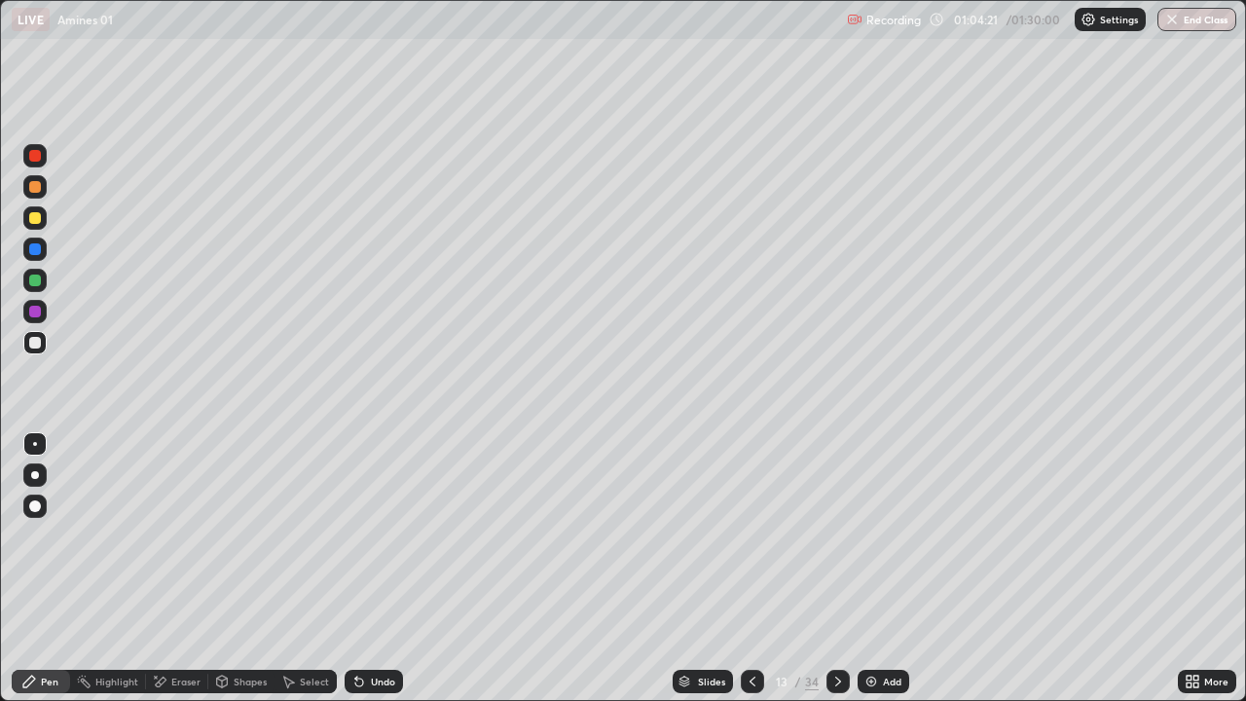
click at [865, 568] on img at bounding box center [871, 682] width 16 height 16
click at [356, 568] on icon at bounding box center [359, 682] width 8 height 8
click at [345, 568] on div "Undo" at bounding box center [374, 681] width 58 height 23
click at [347, 568] on div "Undo" at bounding box center [374, 681] width 58 height 23
click at [356, 568] on icon at bounding box center [359, 682] width 8 height 8
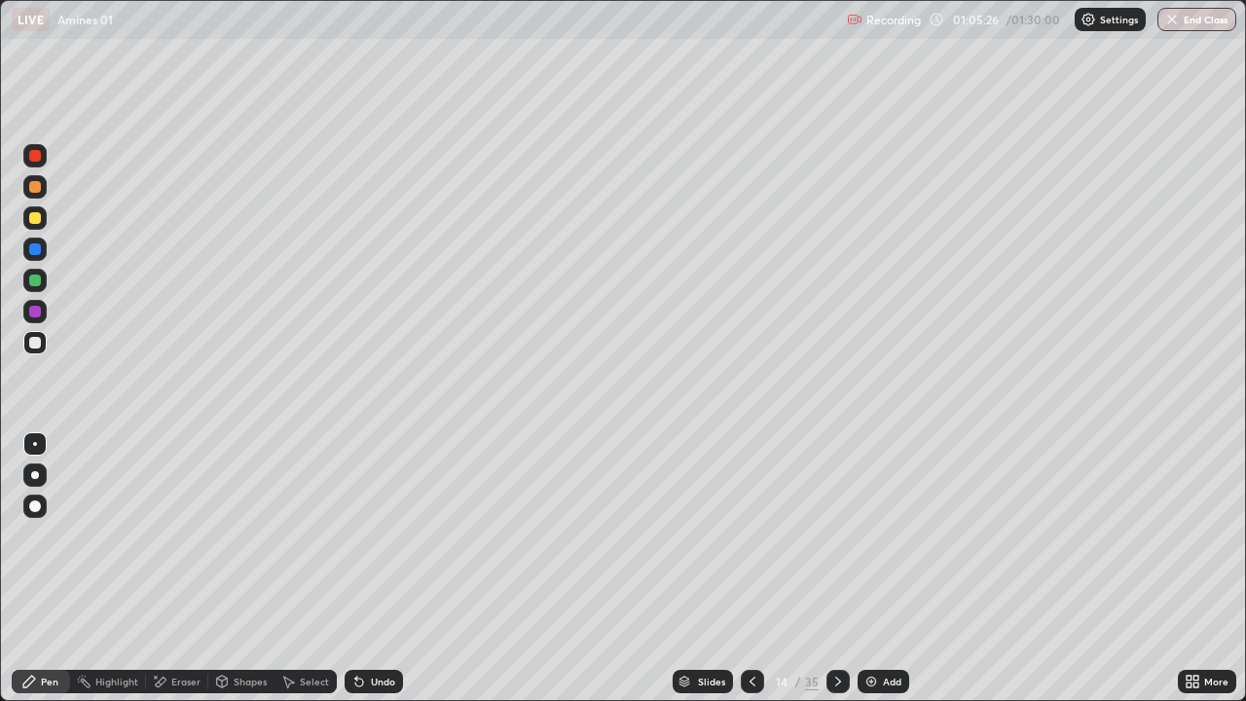
click at [751, 568] on icon at bounding box center [753, 682] width 16 height 16
click at [37, 341] on div at bounding box center [35, 343] width 12 height 12
click at [37, 315] on div at bounding box center [35, 312] width 12 height 12
click at [34, 342] on div at bounding box center [35, 343] width 12 height 12
click at [365, 568] on div "Undo" at bounding box center [374, 681] width 58 height 23
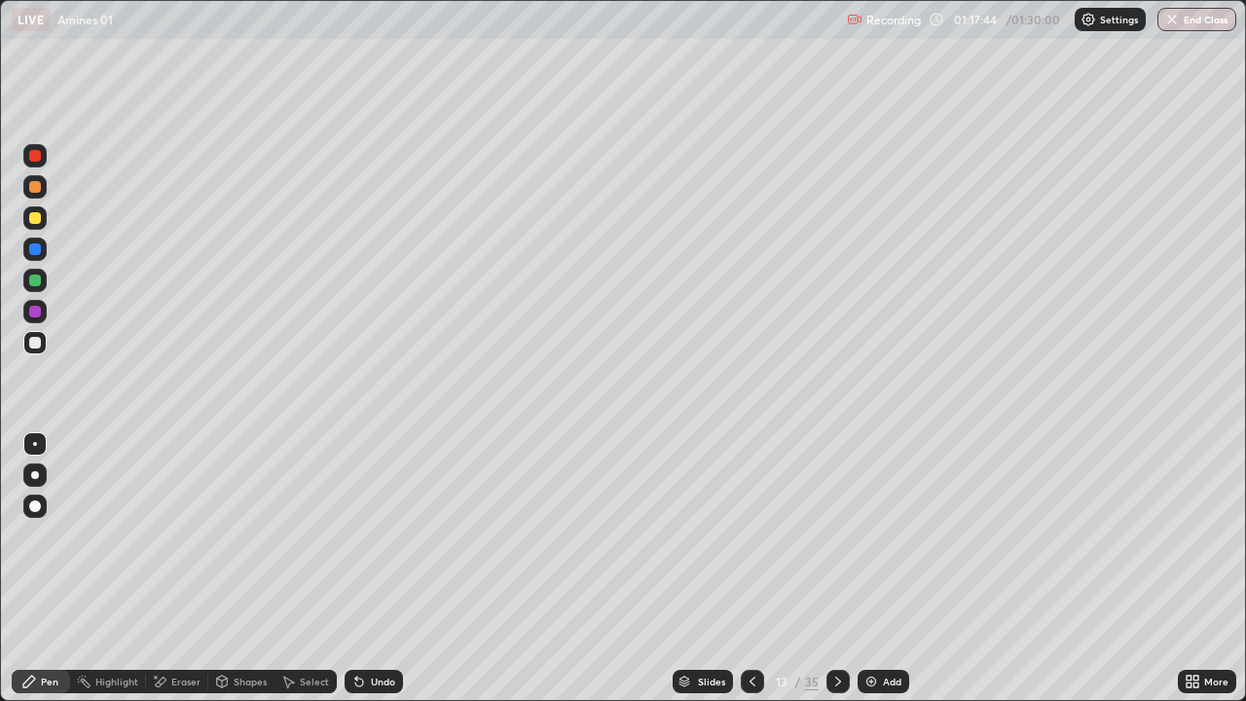
click at [55, 568] on div "Pen" at bounding box center [50, 682] width 18 height 10
click at [36, 343] on div at bounding box center [35, 343] width 12 height 12
click at [358, 568] on icon at bounding box center [359, 682] width 8 height 8
click at [360, 568] on icon at bounding box center [359, 682] width 8 height 8
click at [362, 568] on icon at bounding box center [359, 682] width 16 height 16
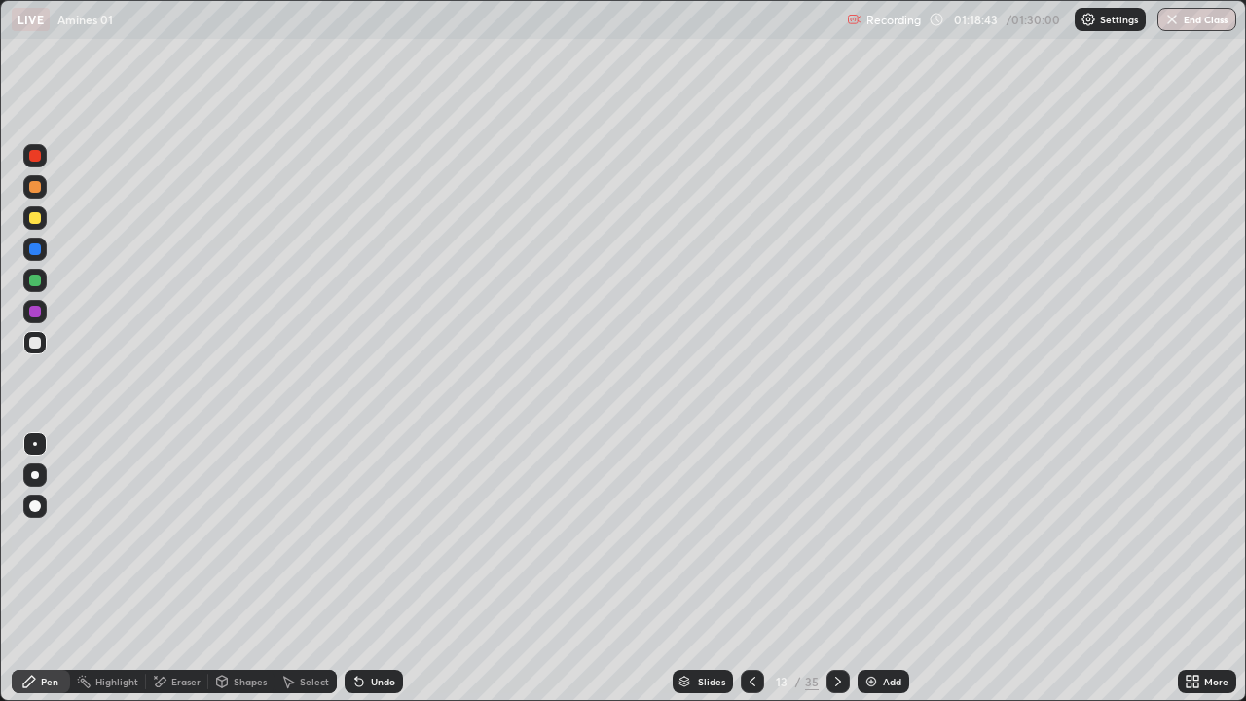
click at [363, 568] on icon at bounding box center [359, 682] width 16 height 16
click at [366, 568] on div "Undo" at bounding box center [374, 681] width 58 height 23
click at [378, 568] on div "Undo" at bounding box center [383, 682] width 24 height 10
click at [377, 568] on div "Undo" at bounding box center [383, 682] width 24 height 10
click at [374, 568] on div "Undo" at bounding box center [374, 681] width 58 height 23
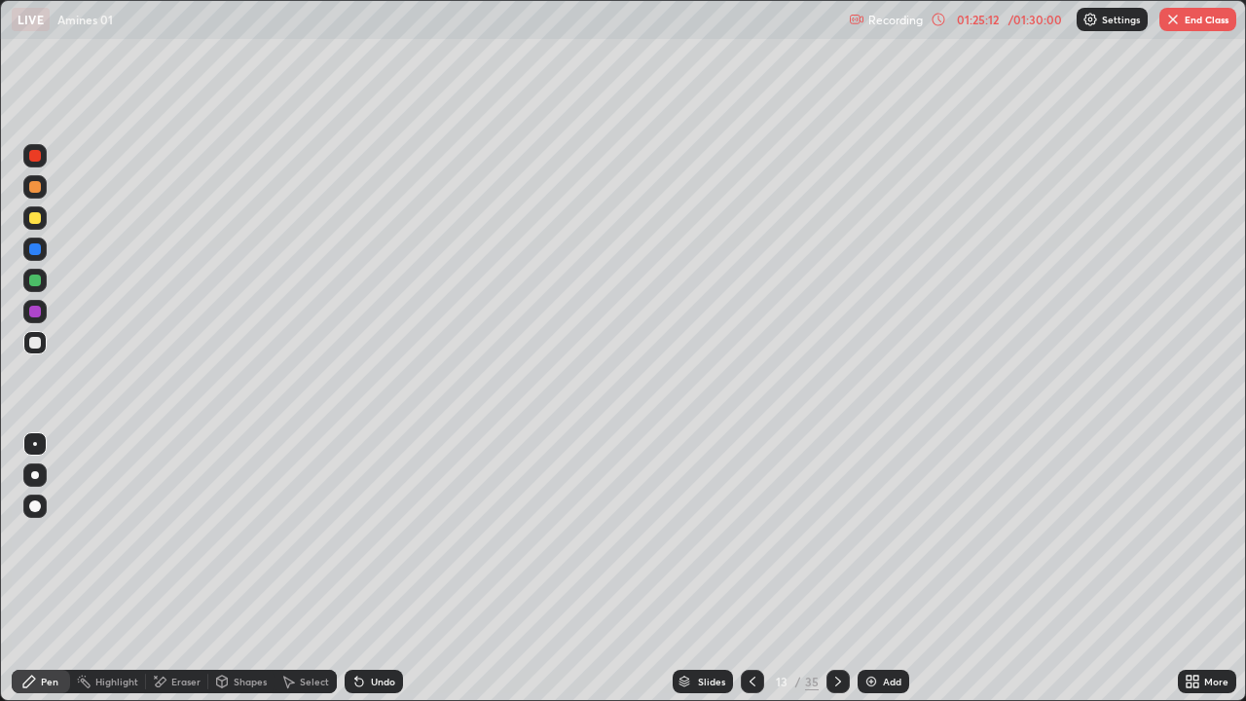
click at [1198, 17] on button "End Class" at bounding box center [1197, 19] width 77 height 23
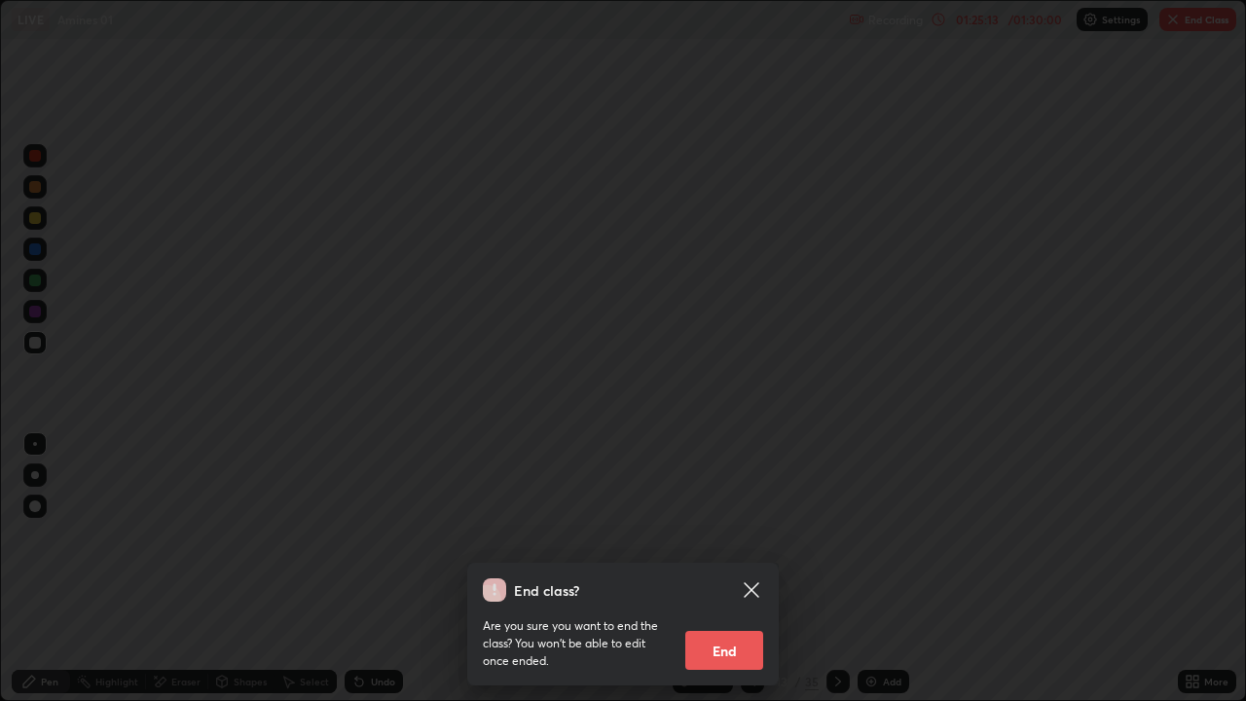
click at [733, 568] on button "End" at bounding box center [724, 650] width 78 height 39
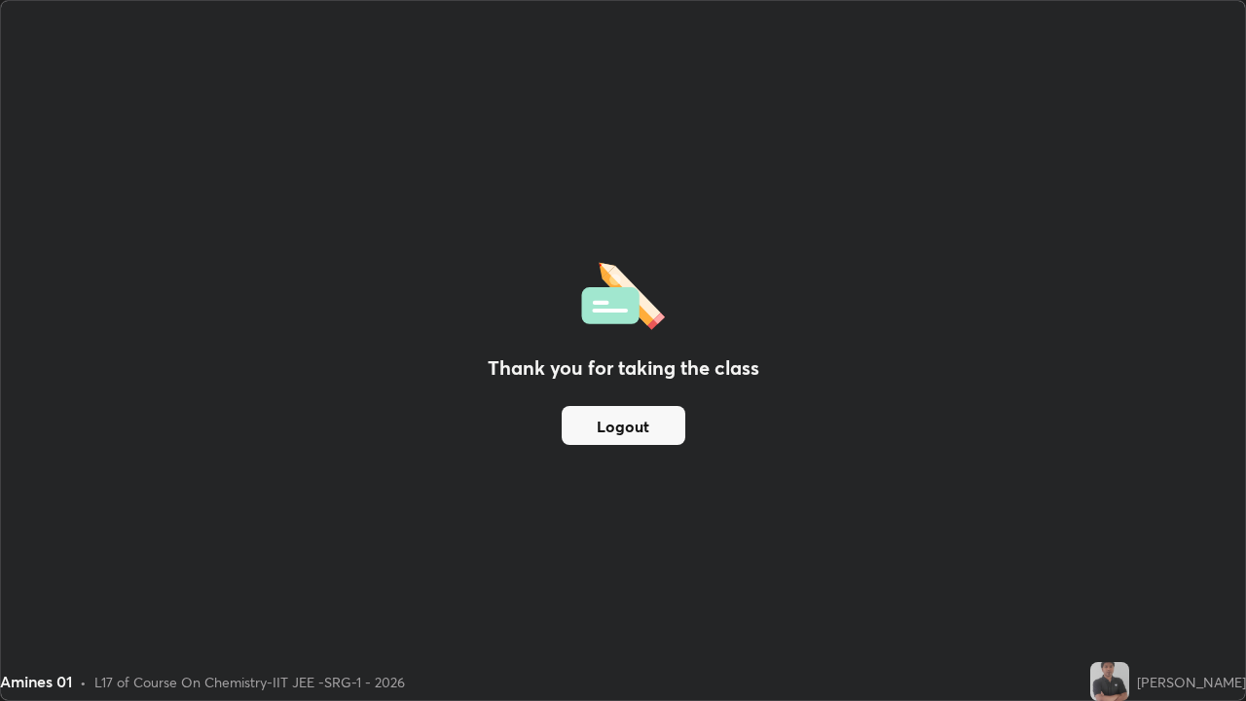
click at [628, 431] on button "Logout" at bounding box center [624, 425] width 124 height 39
